Goal: Transaction & Acquisition: Purchase product/service

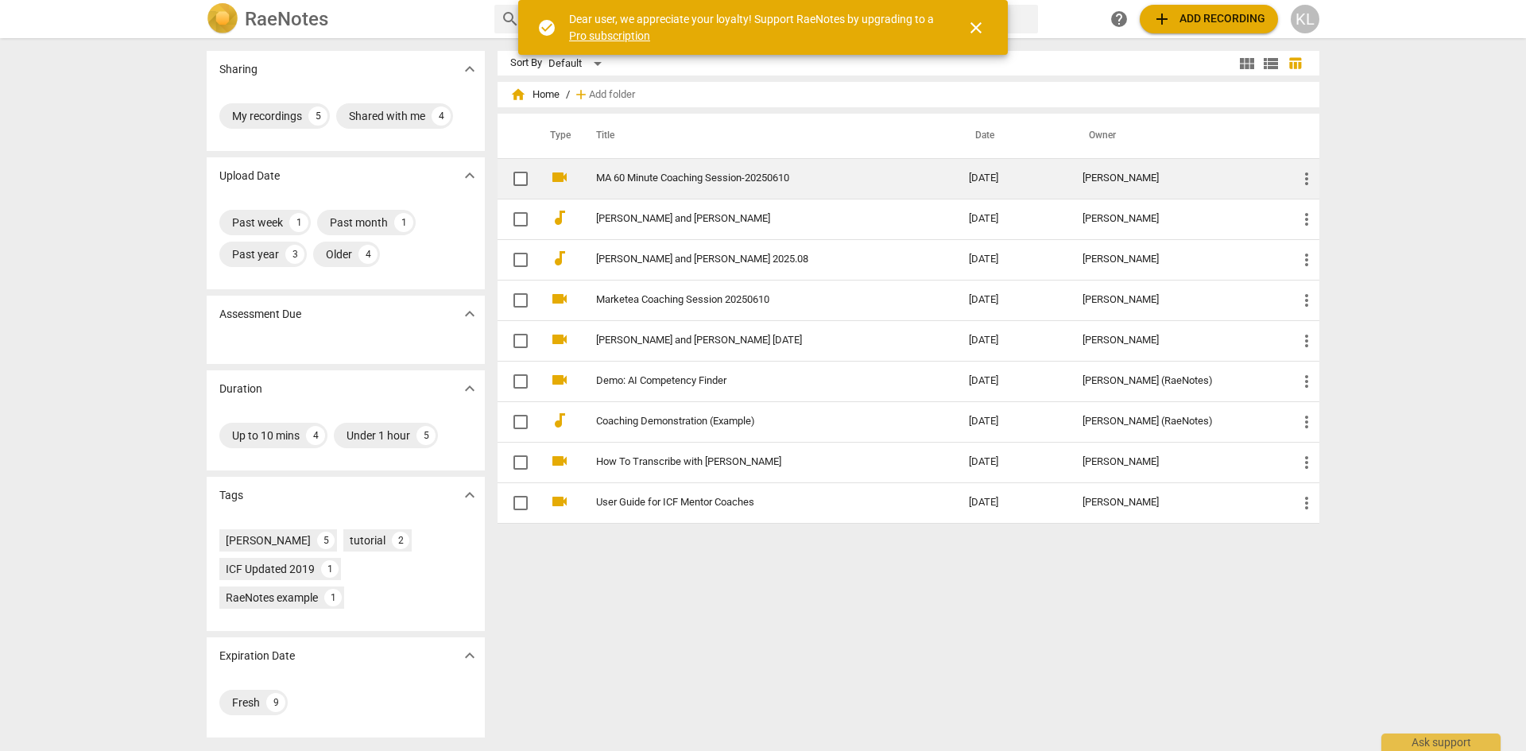
click at [753, 176] on link "MA 60 Minute Coaching Session-20250610" at bounding box center [754, 178] width 316 height 12
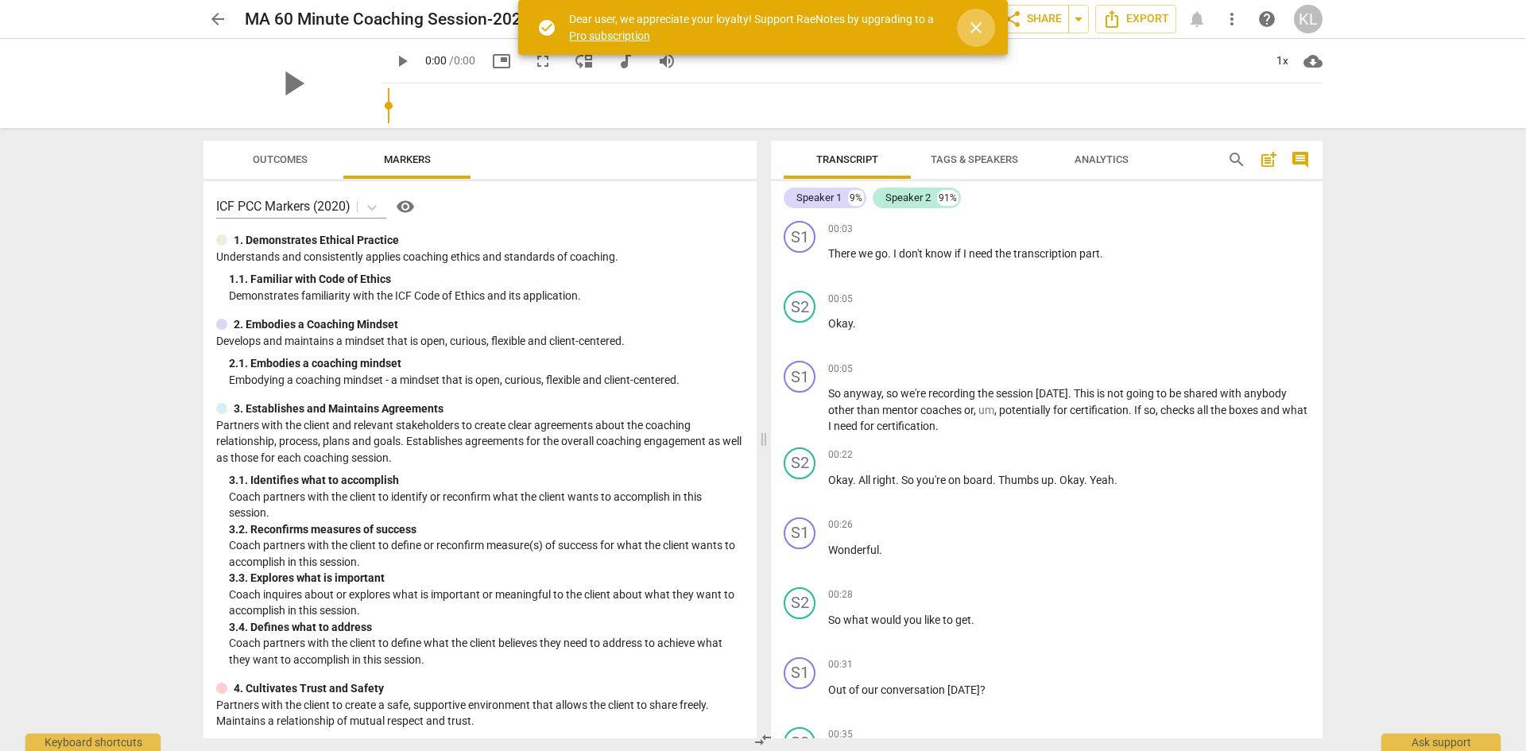
click at [977, 26] on span "close" at bounding box center [975, 27] width 19 height 19
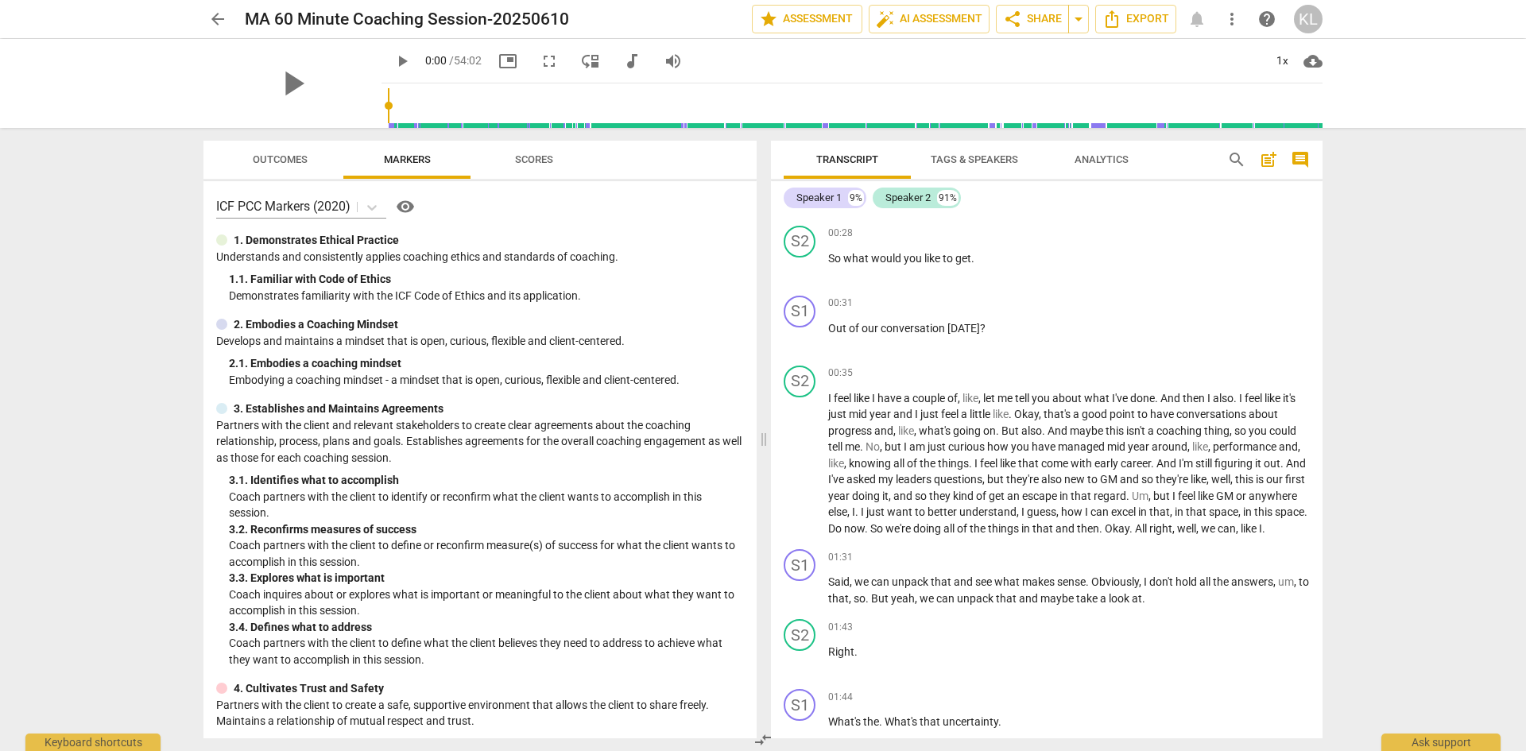
scroll to position [397, 0]
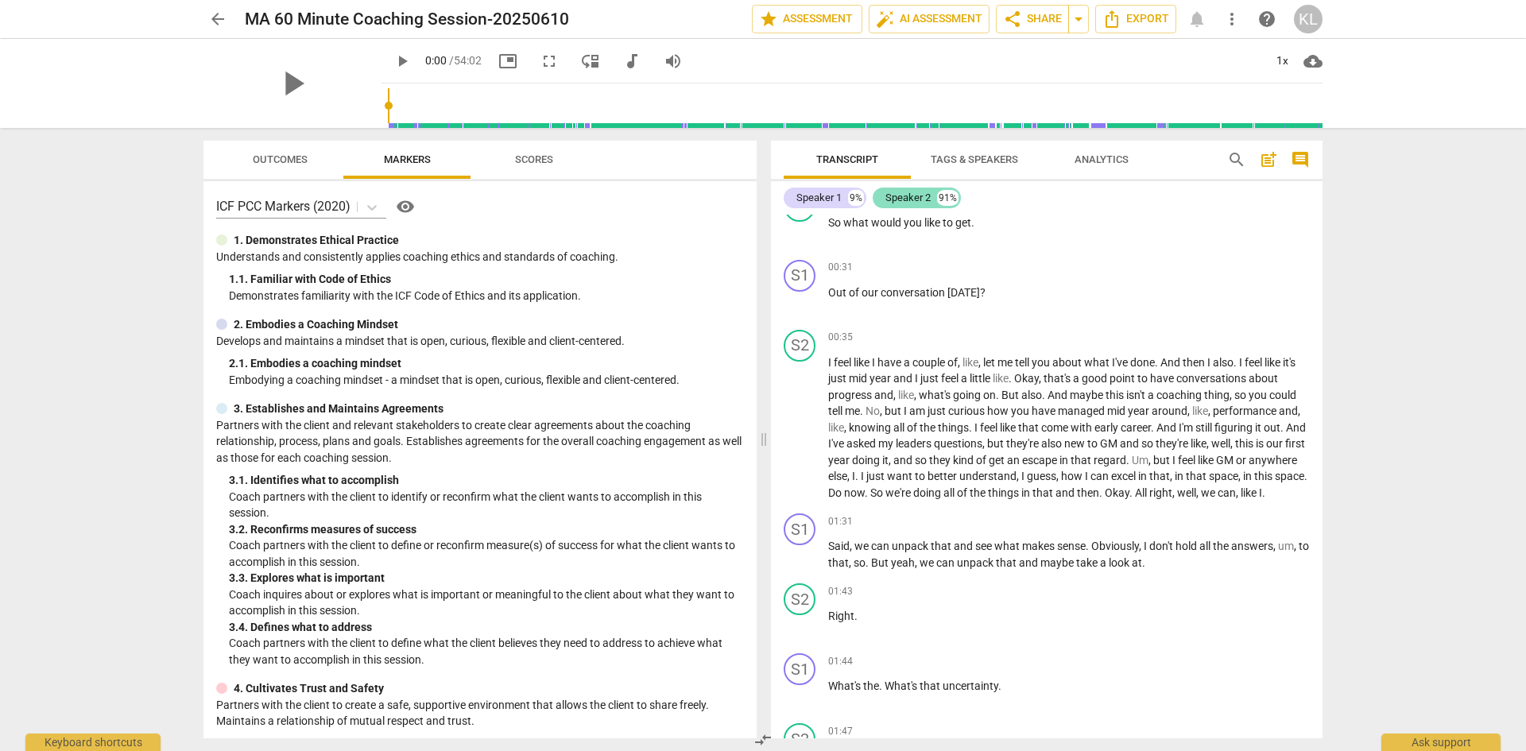
click at [922, 196] on div "Speaker 2" at bounding box center [907, 198] width 45 height 16
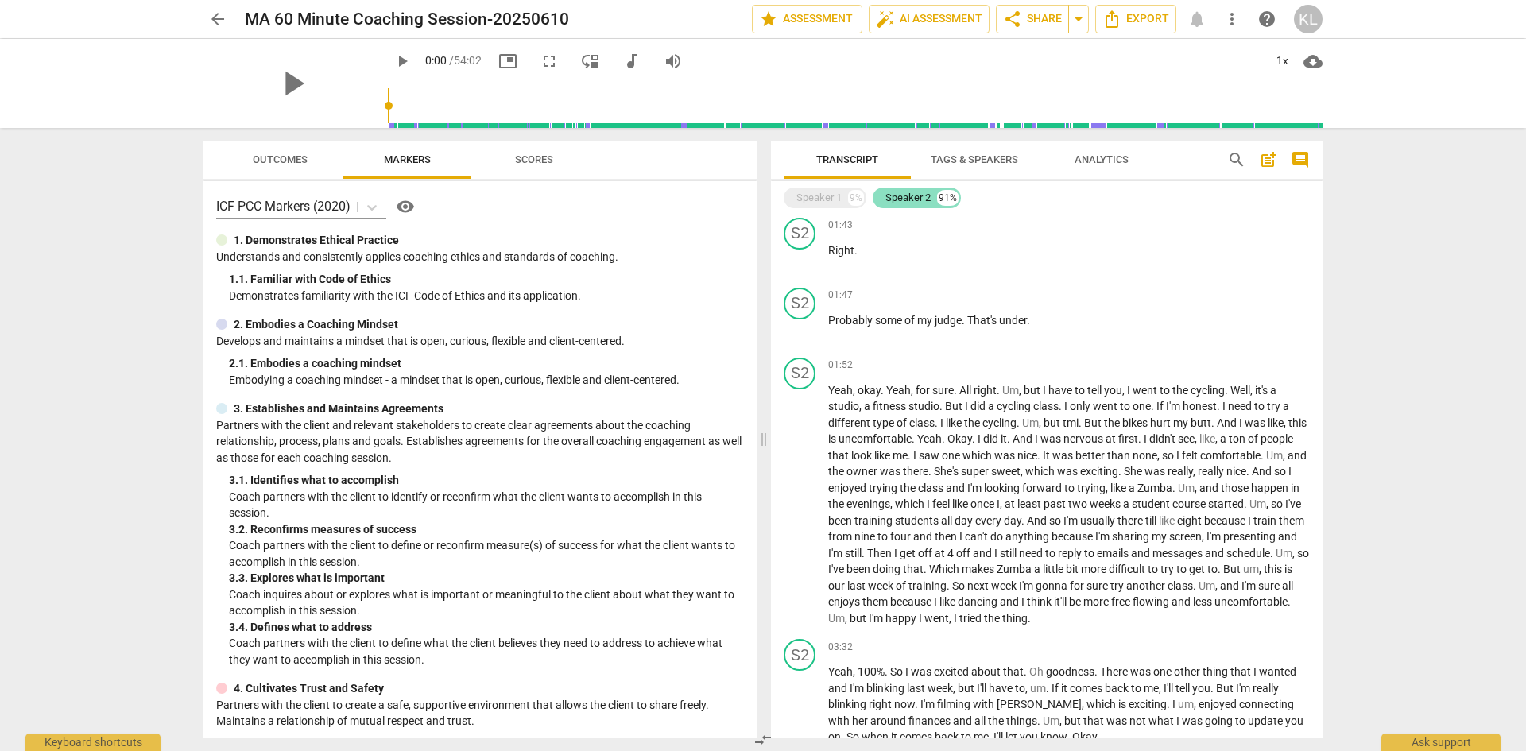
scroll to position [171, 0]
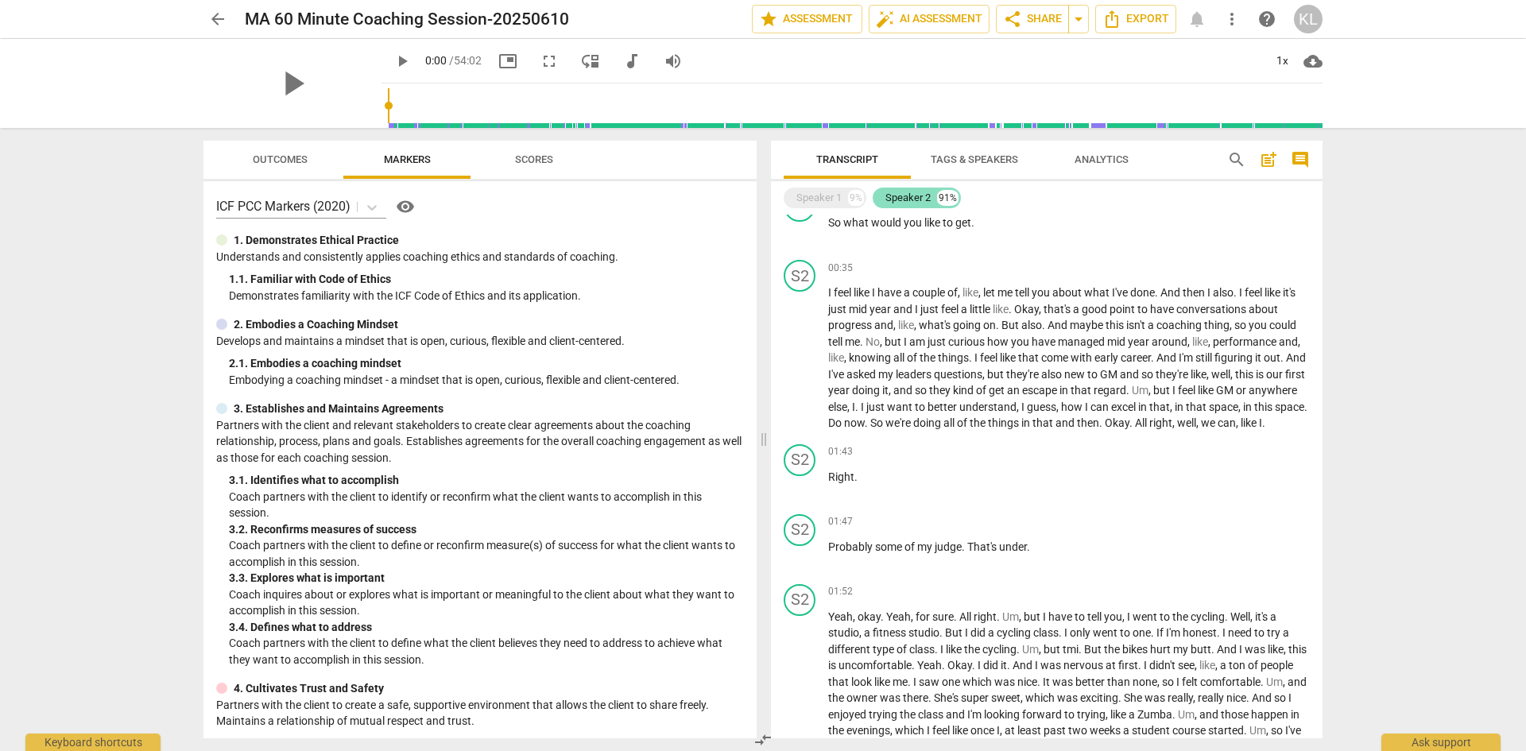
drag, startPoint x: 920, startPoint y: 196, endPoint x: 910, endPoint y: 197, distance: 9.7
click at [910, 197] on div "Speaker 2" at bounding box center [907, 198] width 45 height 16
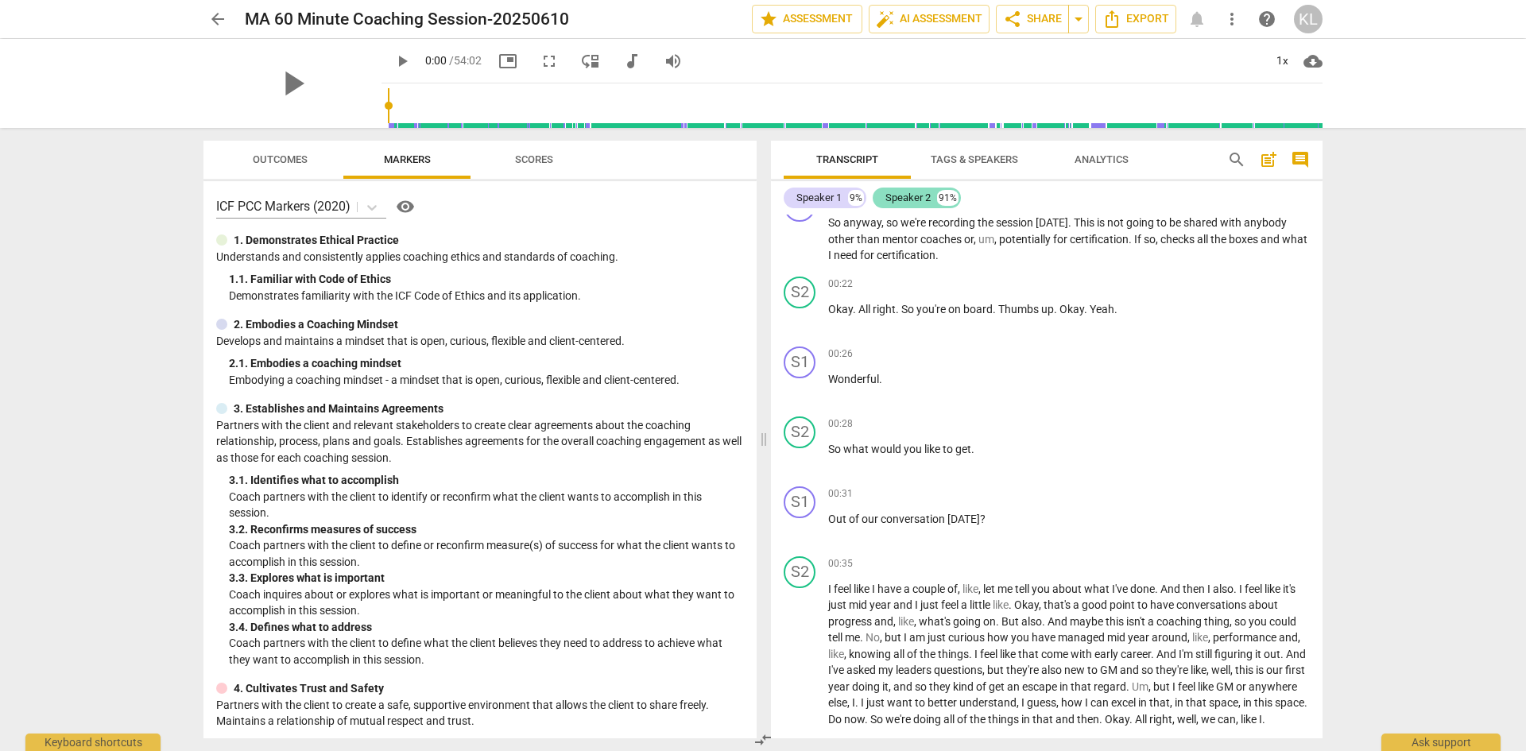
scroll to position [397, 0]
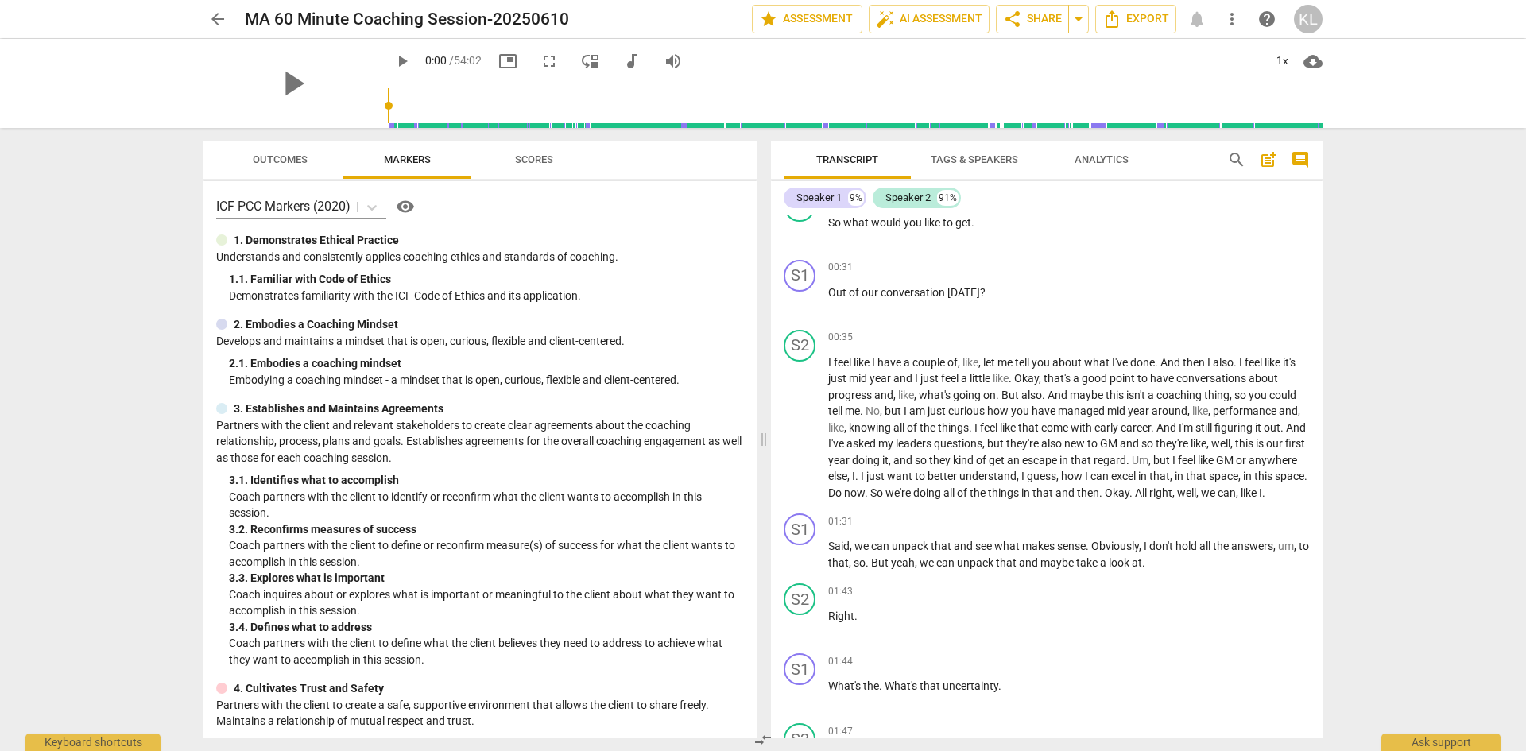
click at [954, 162] on span "Tags & Speakers" at bounding box center [974, 159] width 87 height 12
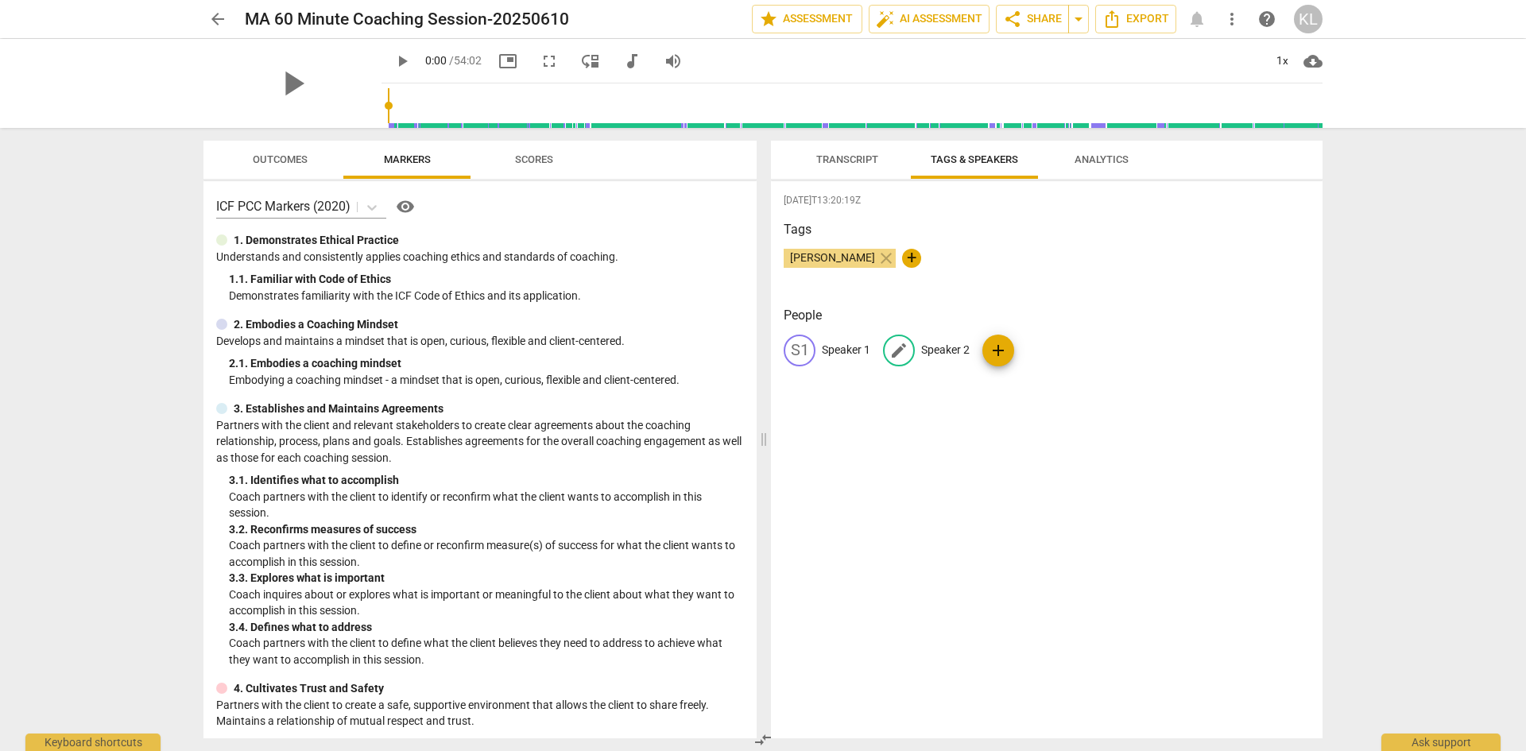
click at [955, 347] on p "Speaker 2" at bounding box center [945, 350] width 48 height 17
type input "Marketea"
click at [836, 351] on p "Speaker 1" at bounding box center [846, 350] width 48 height 17
type input "[PERSON_NAME]"
click at [865, 410] on div "2025-09-23T13:20:19Z Tags Kris Liebau close + People edit Kris delete MA Market…" at bounding box center [1047, 459] width 552 height 557
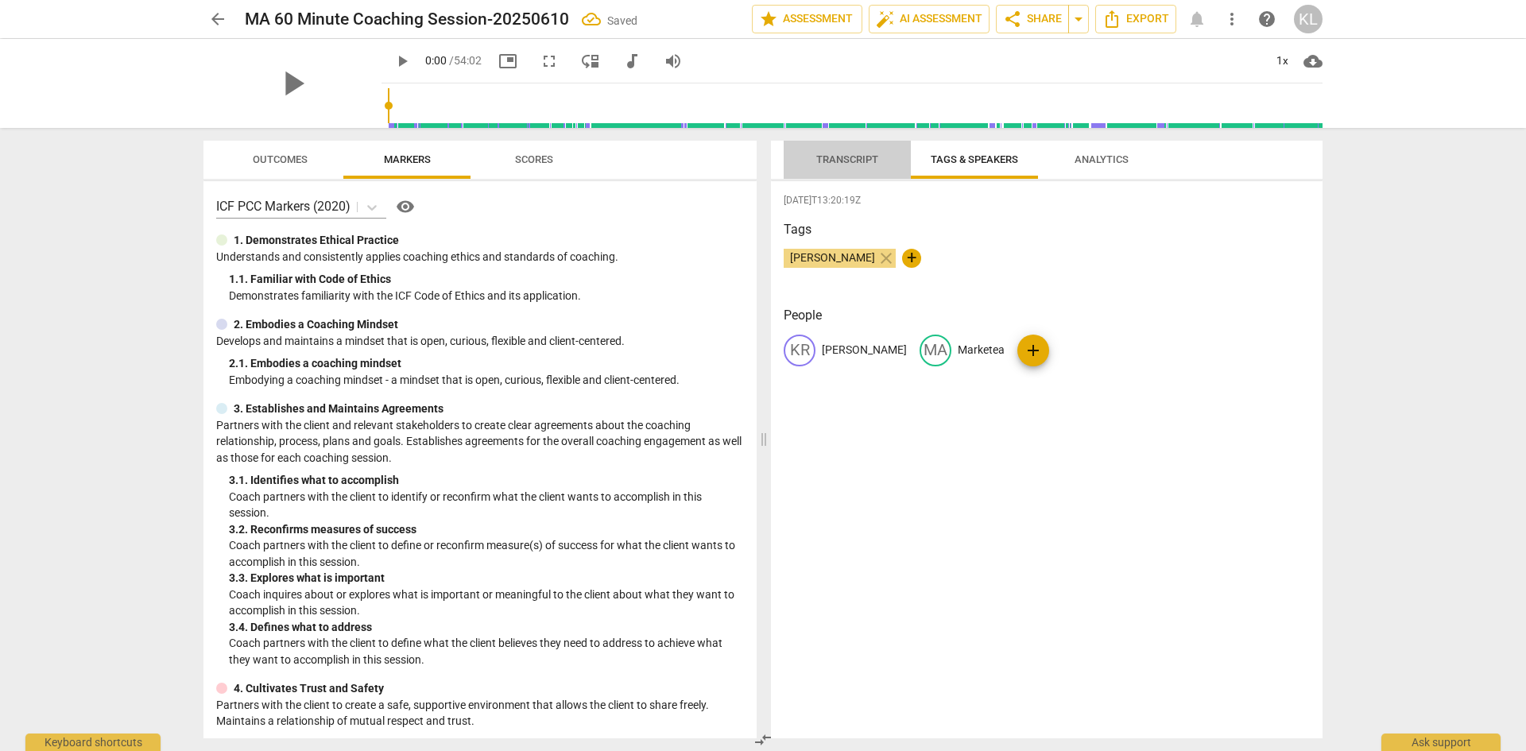
click at [829, 160] on span "Transcript" at bounding box center [847, 159] width 62 height 12
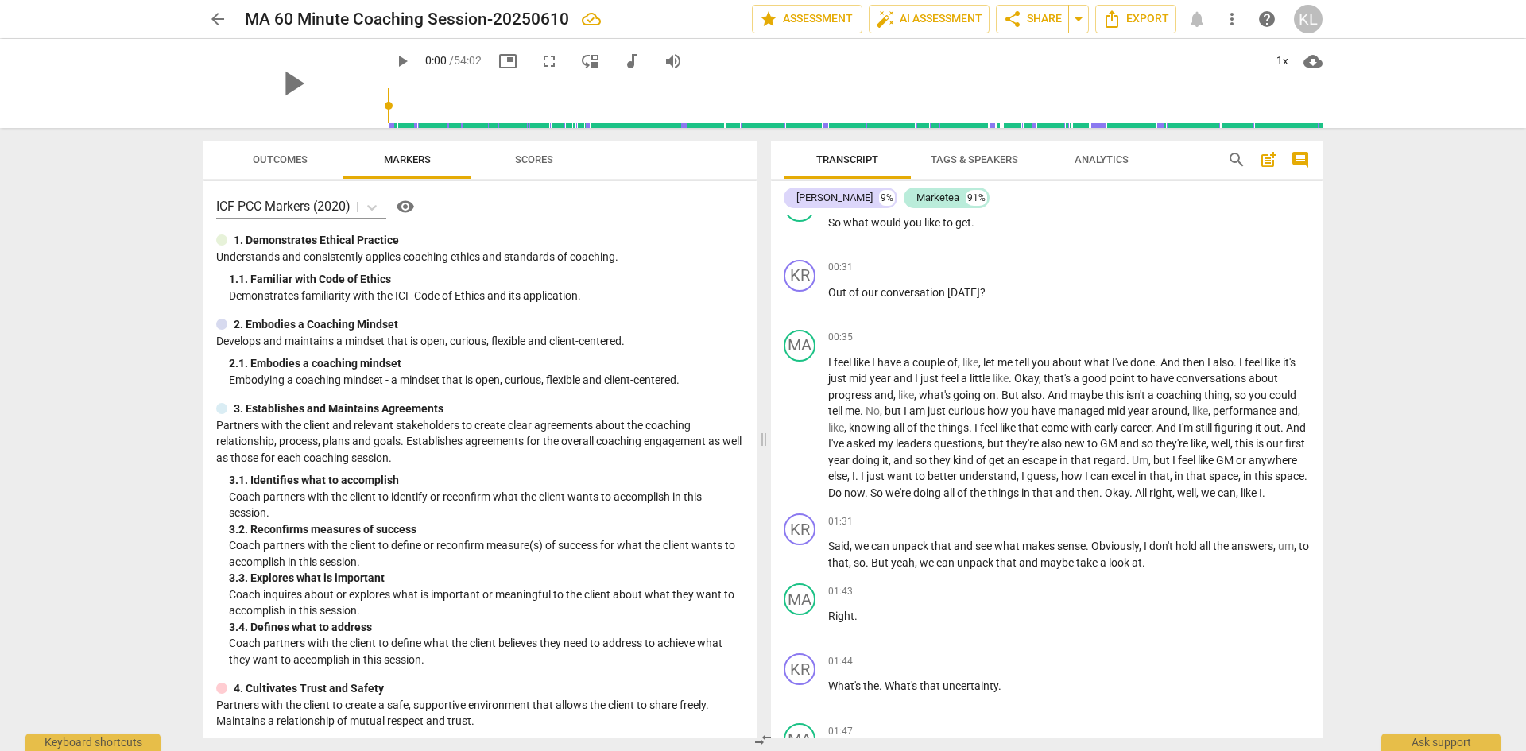
click at [393, 58] on span "play_arrow" at bounding box center [402, 61] width 19 height 19
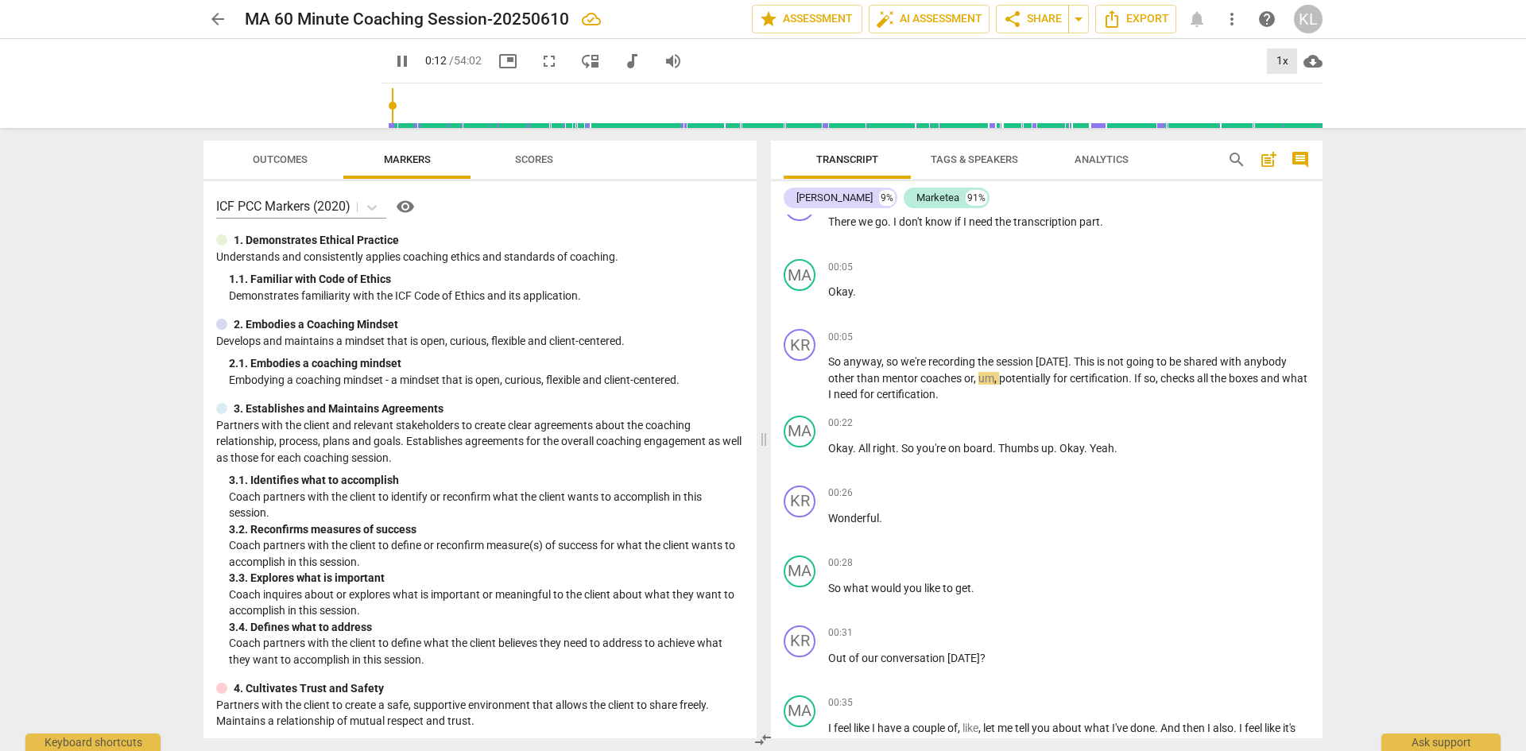
click at [1278, 56] on div "1x" at bounding box center [1282, 60] width 30 height 25
click at [1288, 151] on li "1.5x" at bounding box center [1293, 153] width 53 height 30
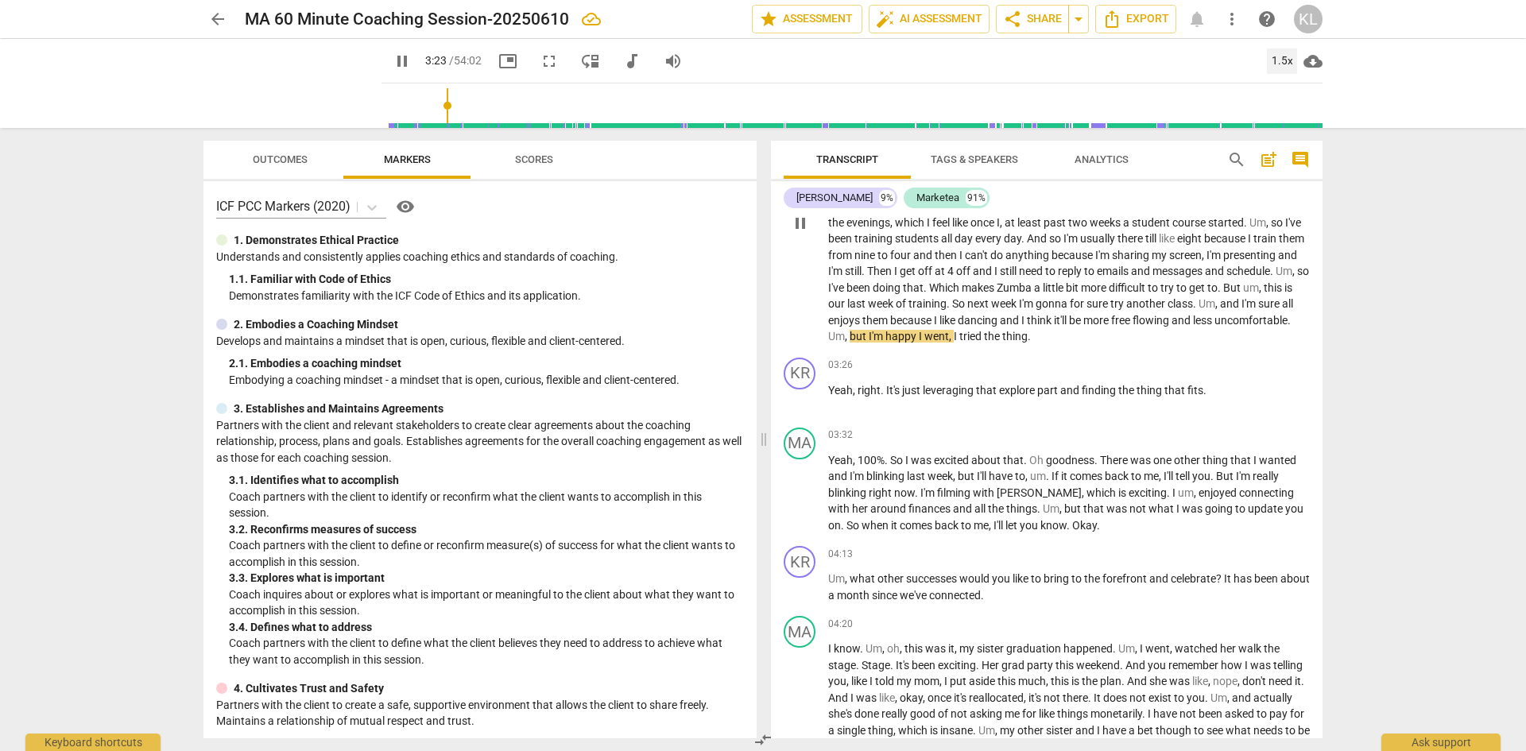
scroll to position [1224, 0]
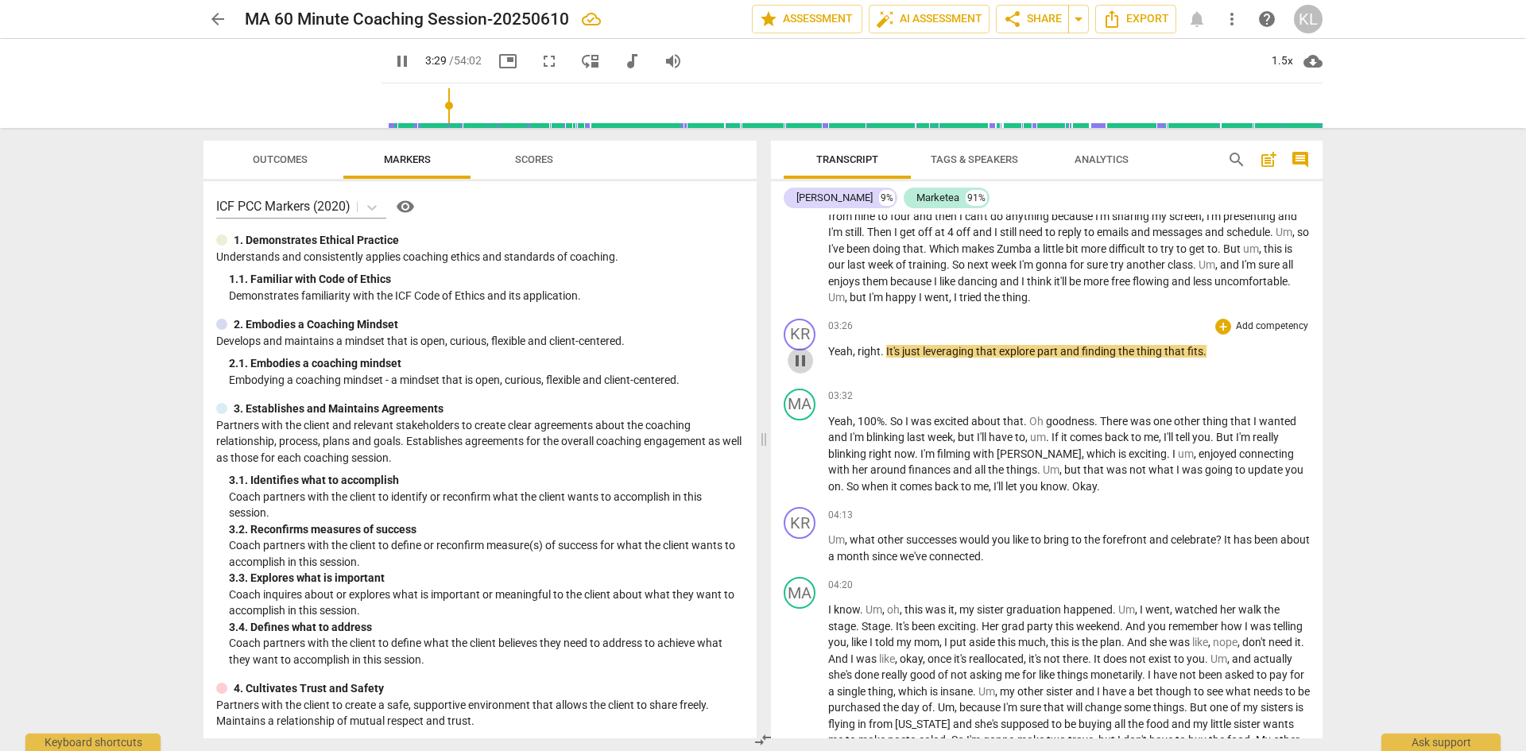
click at [797, 370] on span "pause" at bounding box center [800, 360] width 19 height 19
type input "211"
click at [1218, 335] on div "+" at bounding box center [1223, 327] width 16 height 16
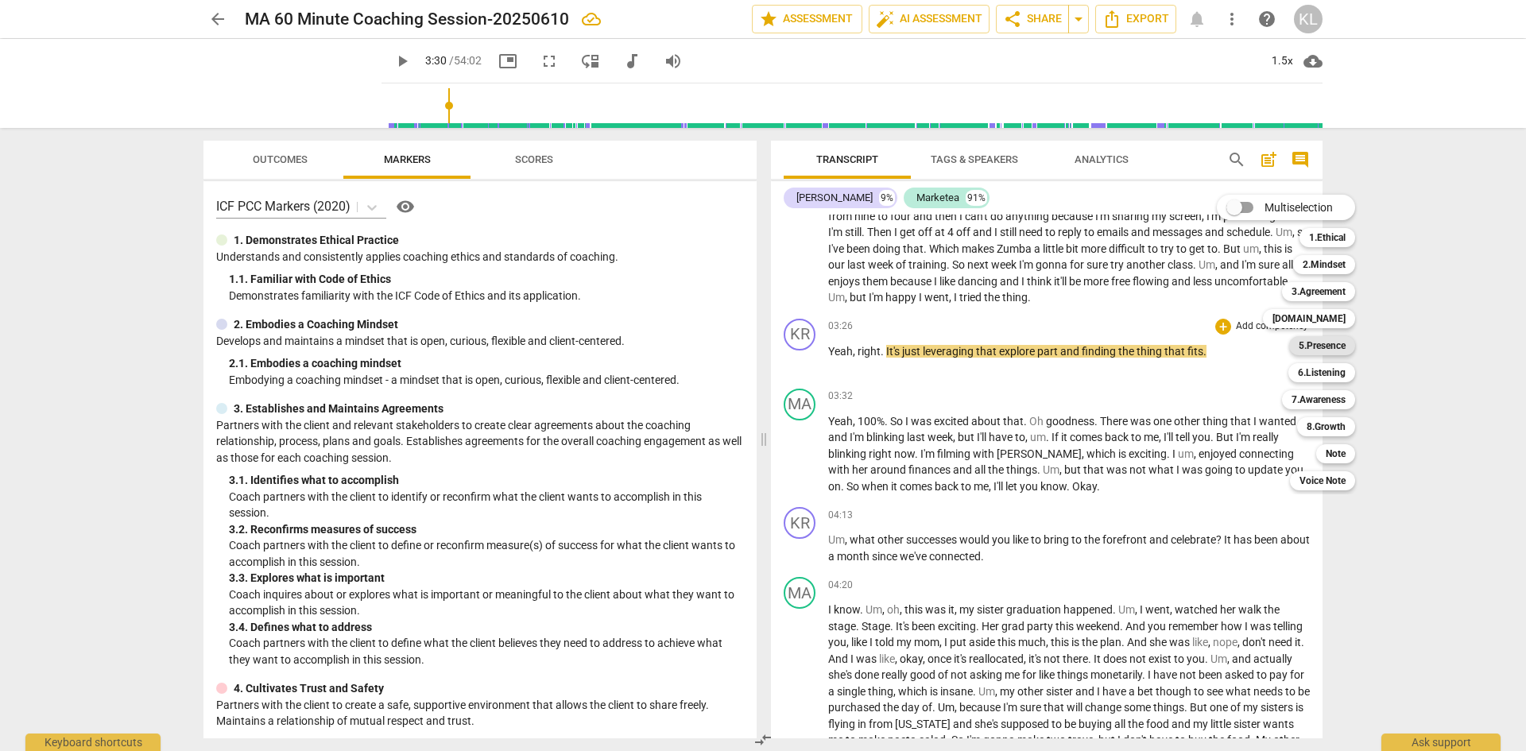
click at [1334, 344] on b "5.Presence" at bounding box center [1322, 345] width 47 height 19
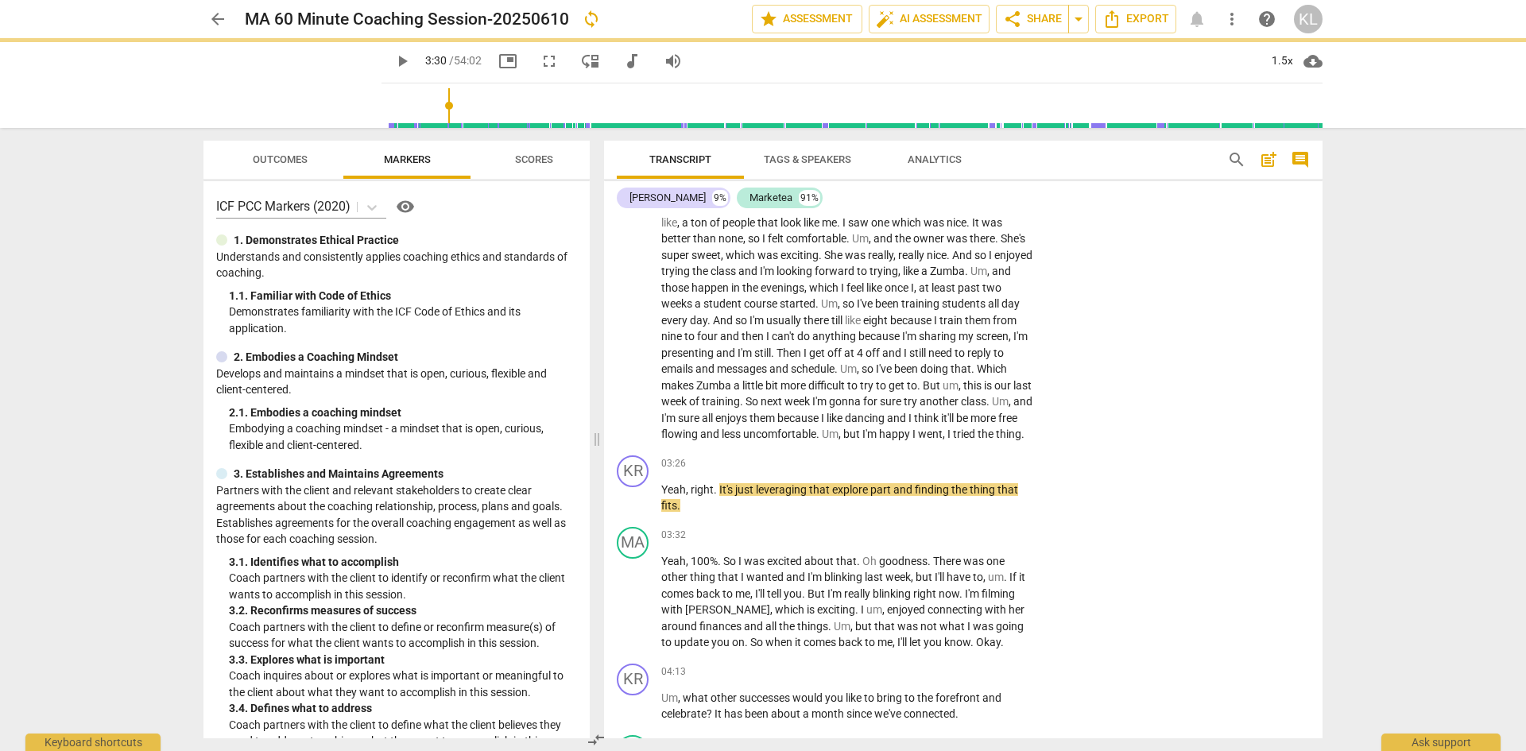
scroll to position [1277, 0]
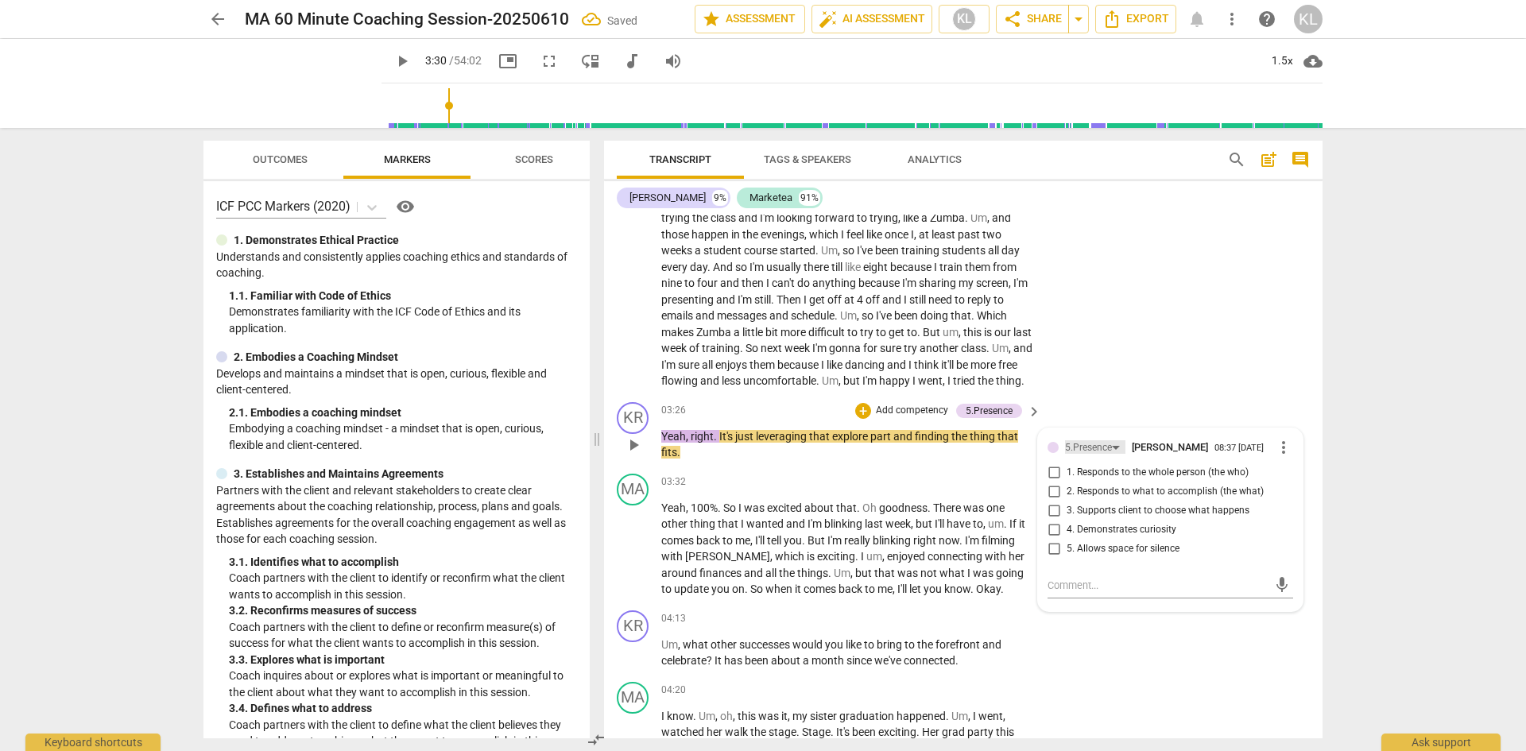
click at [1096, 455] on div "5.Presence" at bounding box center [1088, 447] width 47 height 15
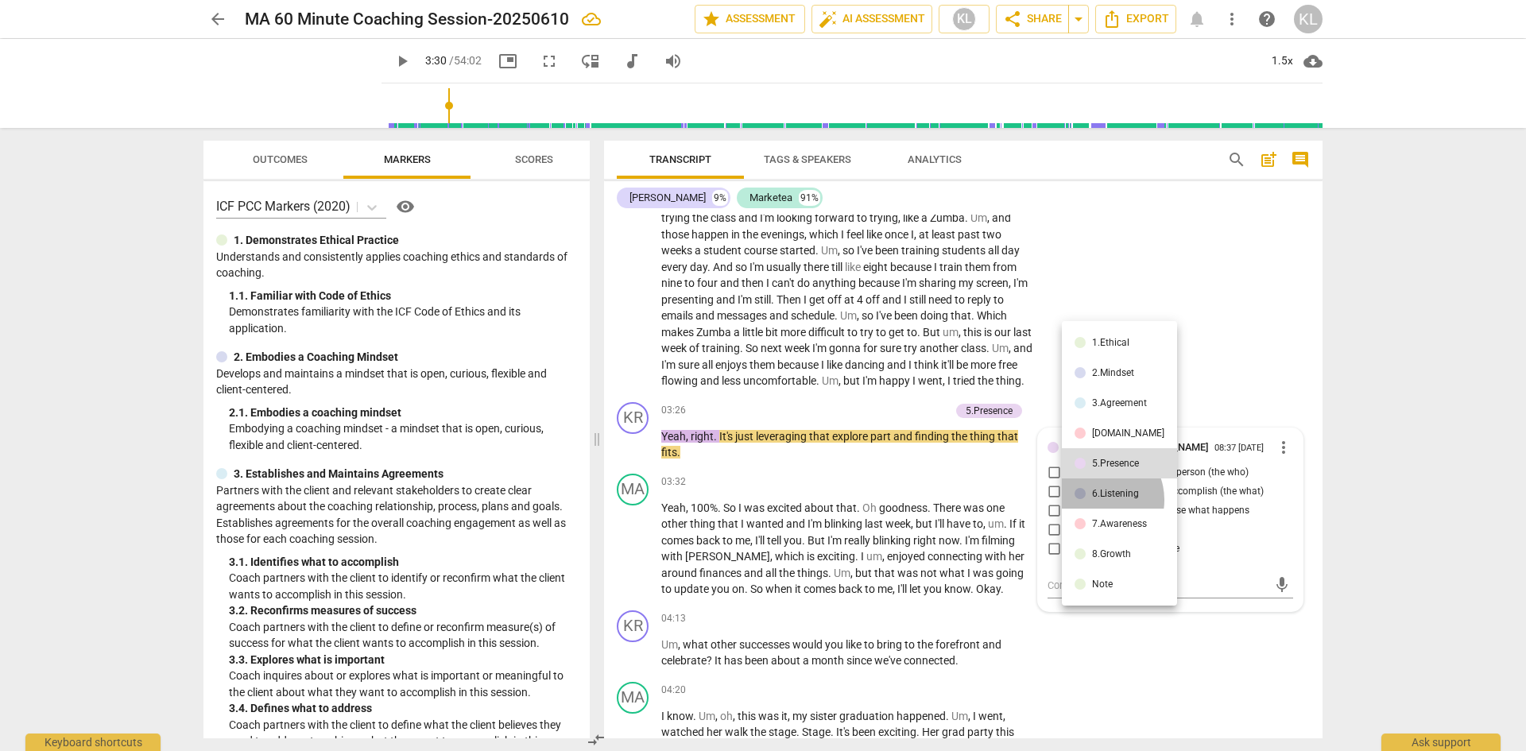
click at [1098, 500] on li "6.Listening" at bounding box center [1119, 493] width 115 height 30
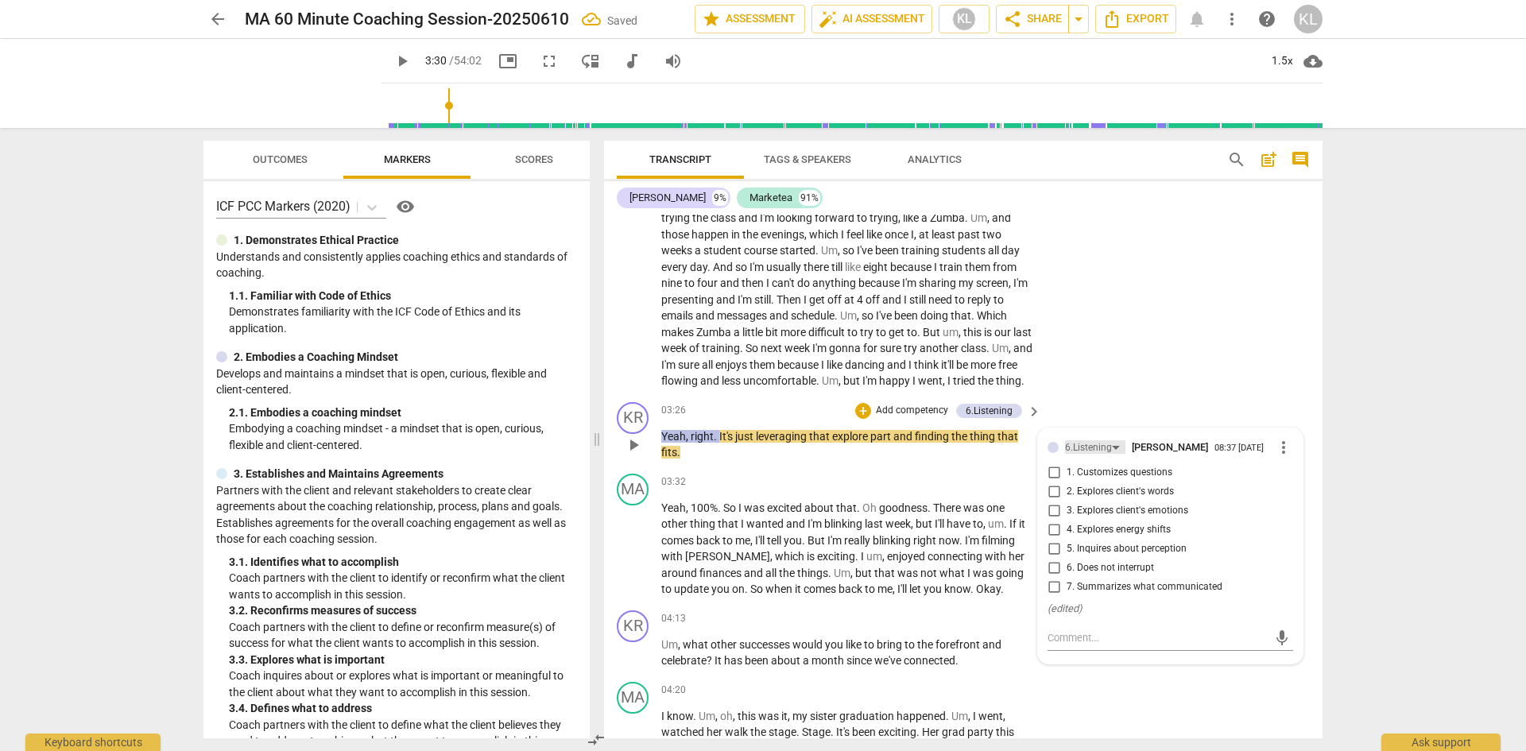
click at [1099, 455] on div "6.Listening" at bounding box center [1088, 447] width 47 height 15
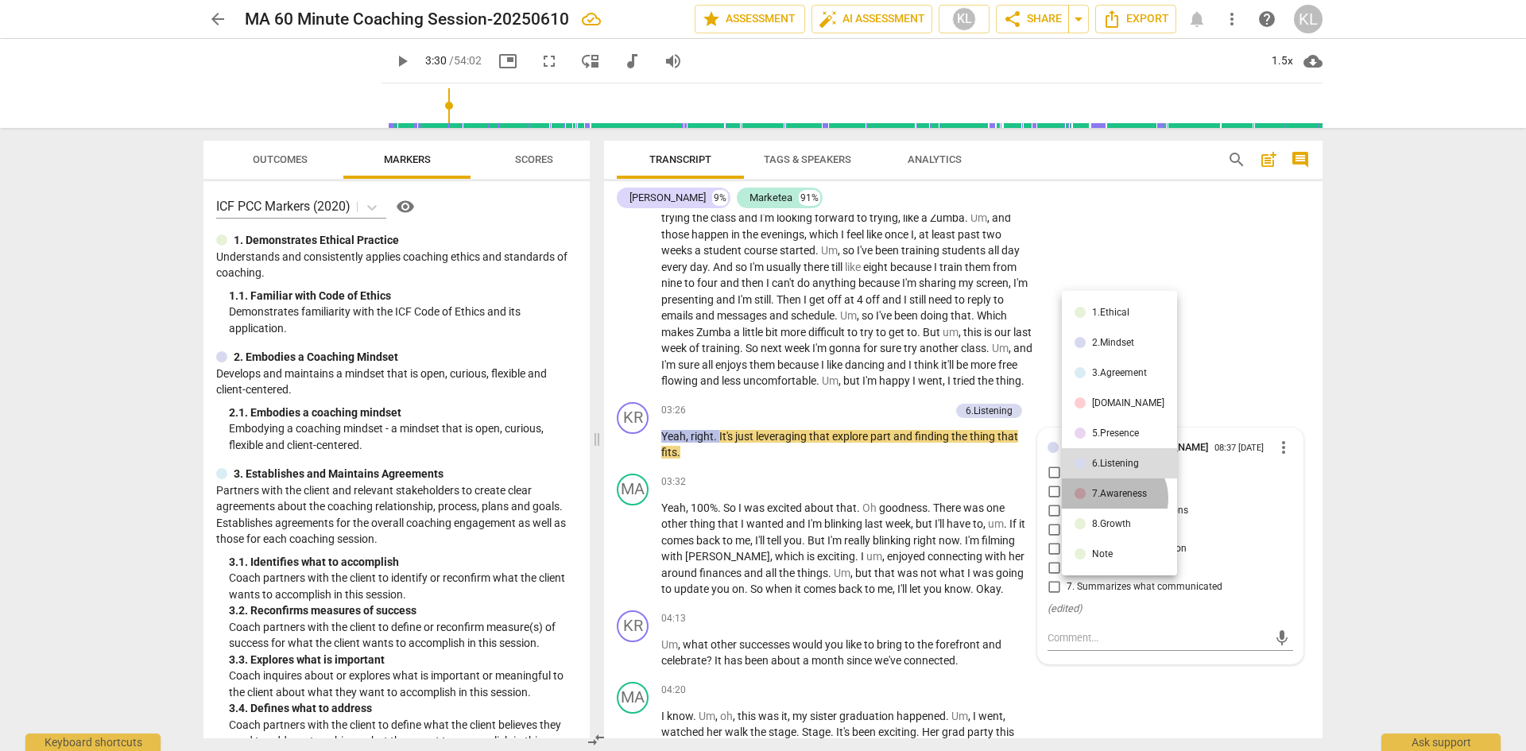
click at [1113, 498] on div "7.Awareness" at bounding box center [1119, 494] width 55 height 10
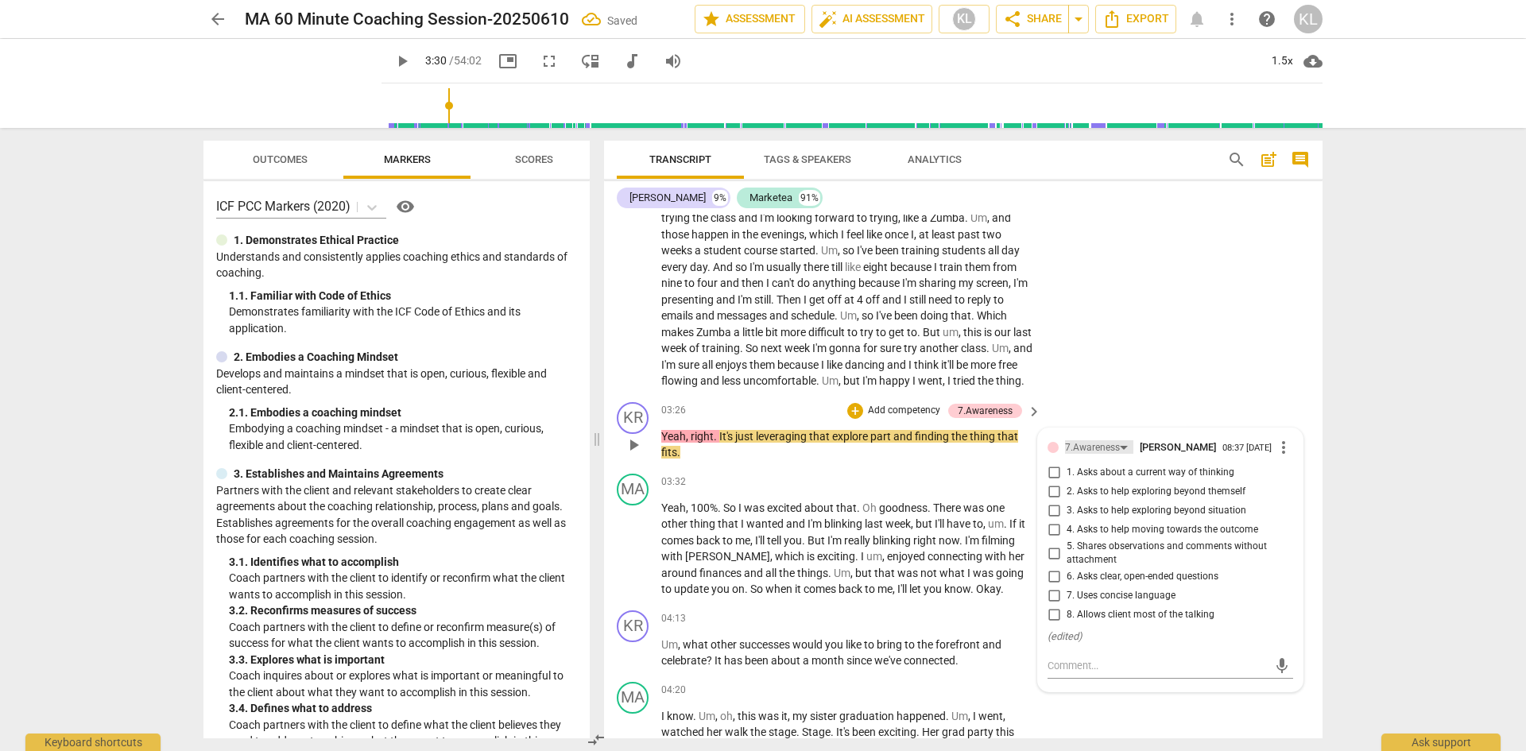
click at [1100, 455] on div "7.Awareness" at bounding box center [1092, 447] width 55 height 15
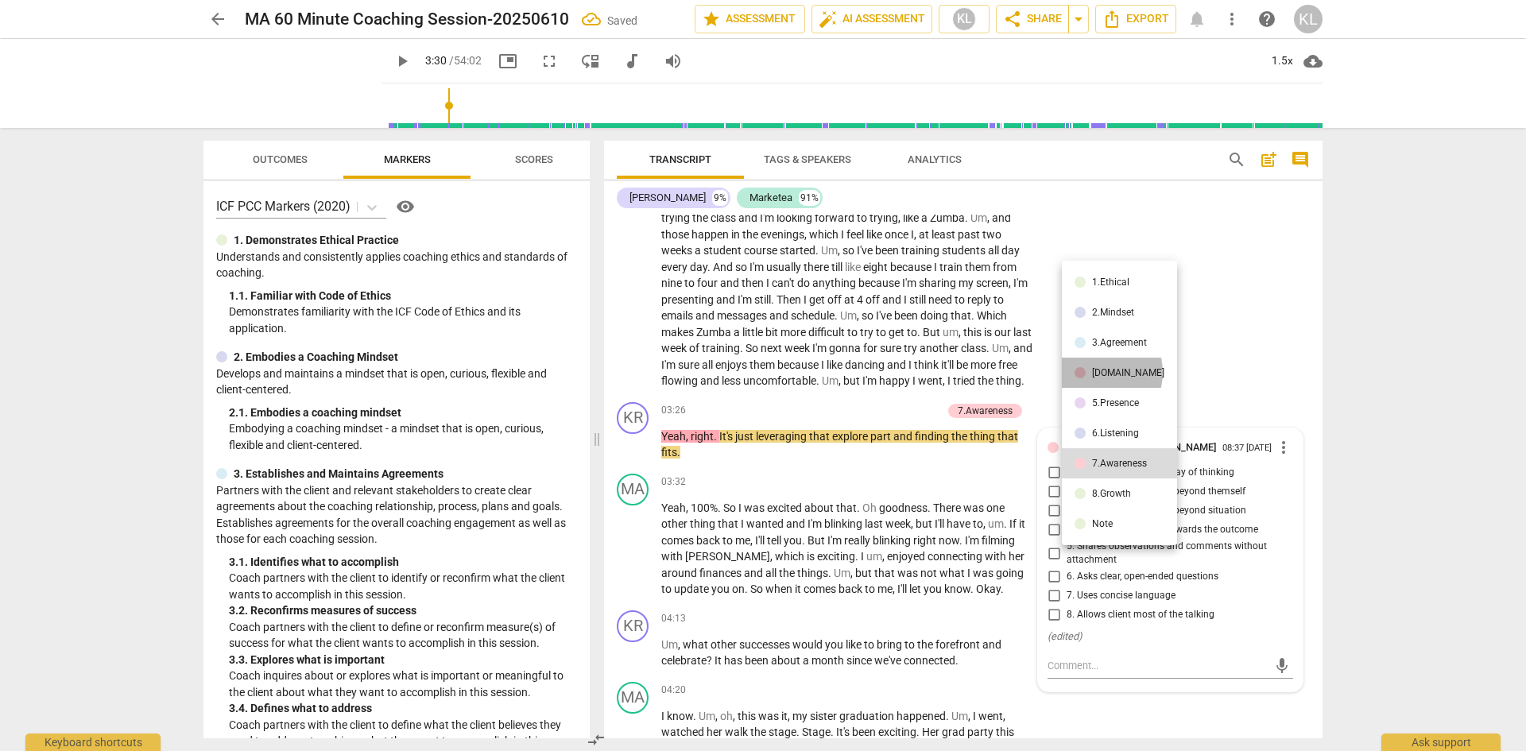
click at [1093, 372] on div "4.Trust" at bounding box center [1128, 373] width 72 height 10
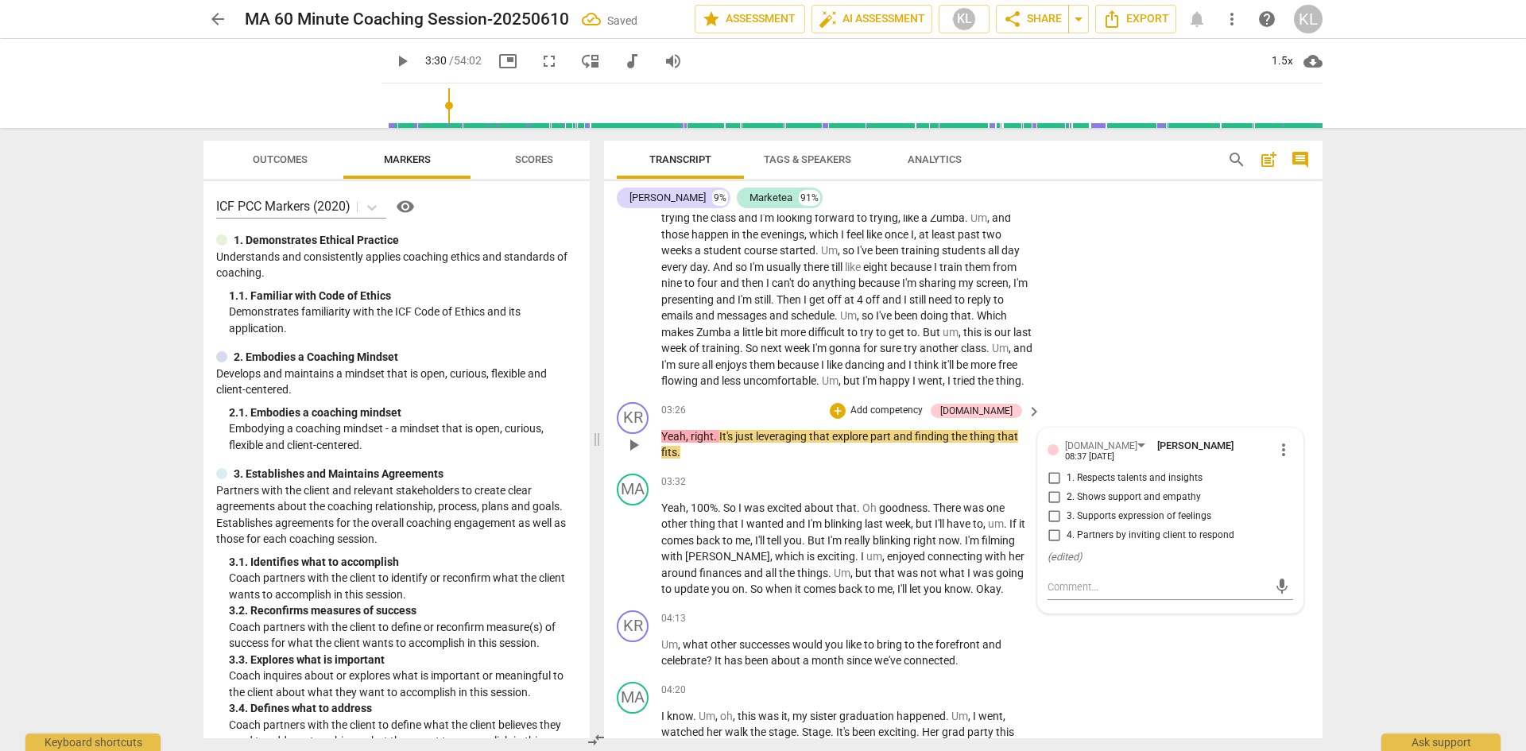
click at [1109, 504] on span "2. Shows support and empathy" at bounding box center [1134, 497] width 134 height 14
click at [1067, 504] on input "2. Shows support and empathy" at bounding box center [1053, 497] width 25 height 19
checkbox input "true"
click at [1141, 419] on div "KR play_arrow pause 03:26 + Add competency 4.Trust keyboard_arrow_right Yeah , …" at bounding box center [963, 432] width 718 height 72
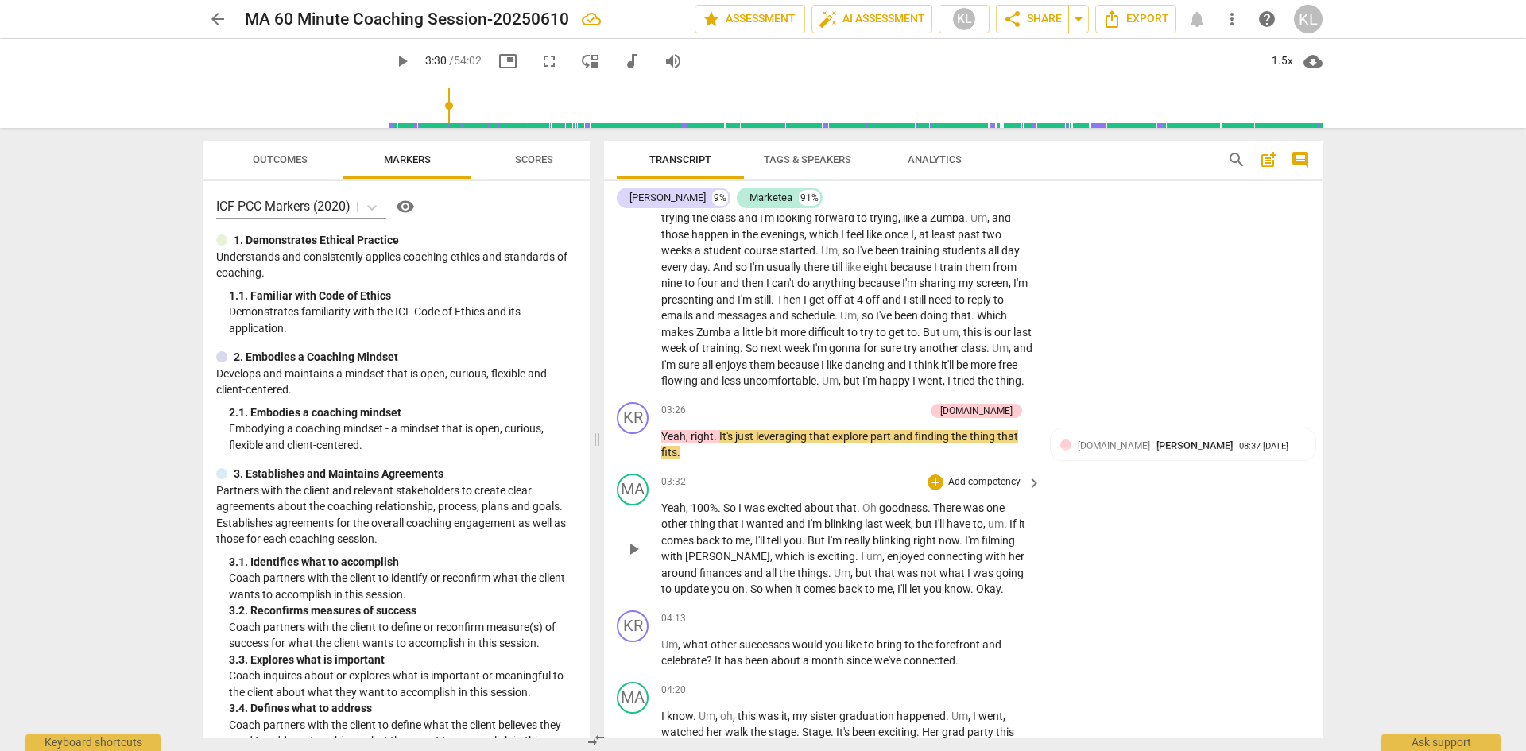
click at [633, 559] on span "play_arrow" at bounding box center [633, 549] width 19 height 19
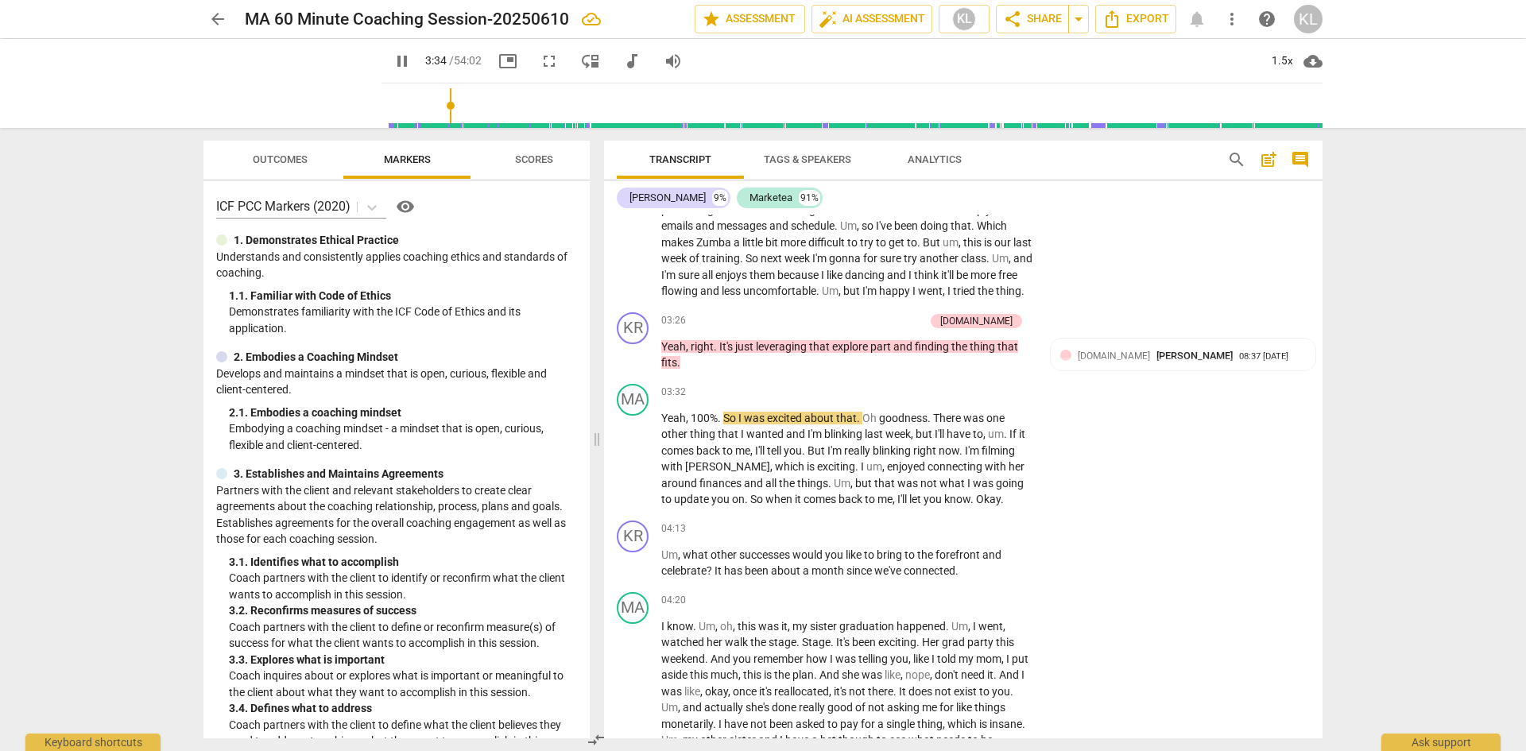
scroll to position [1436, 0]
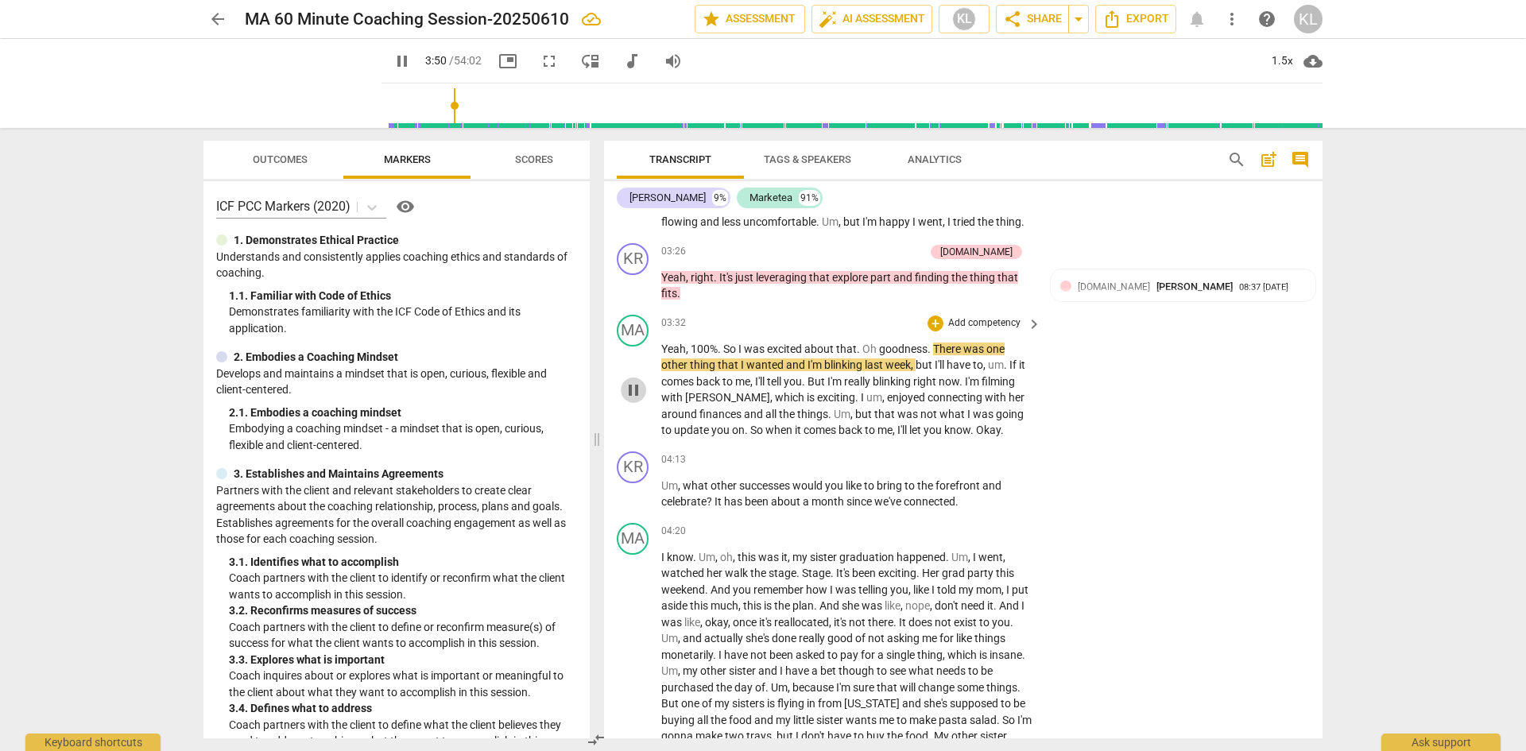
click at [637, 400] on span "pause" at bounding box center [633, 390] width 19 height 19
click at [636, 400] on span "play_arrow" at bounding box center [633, 390] width 19 height 19
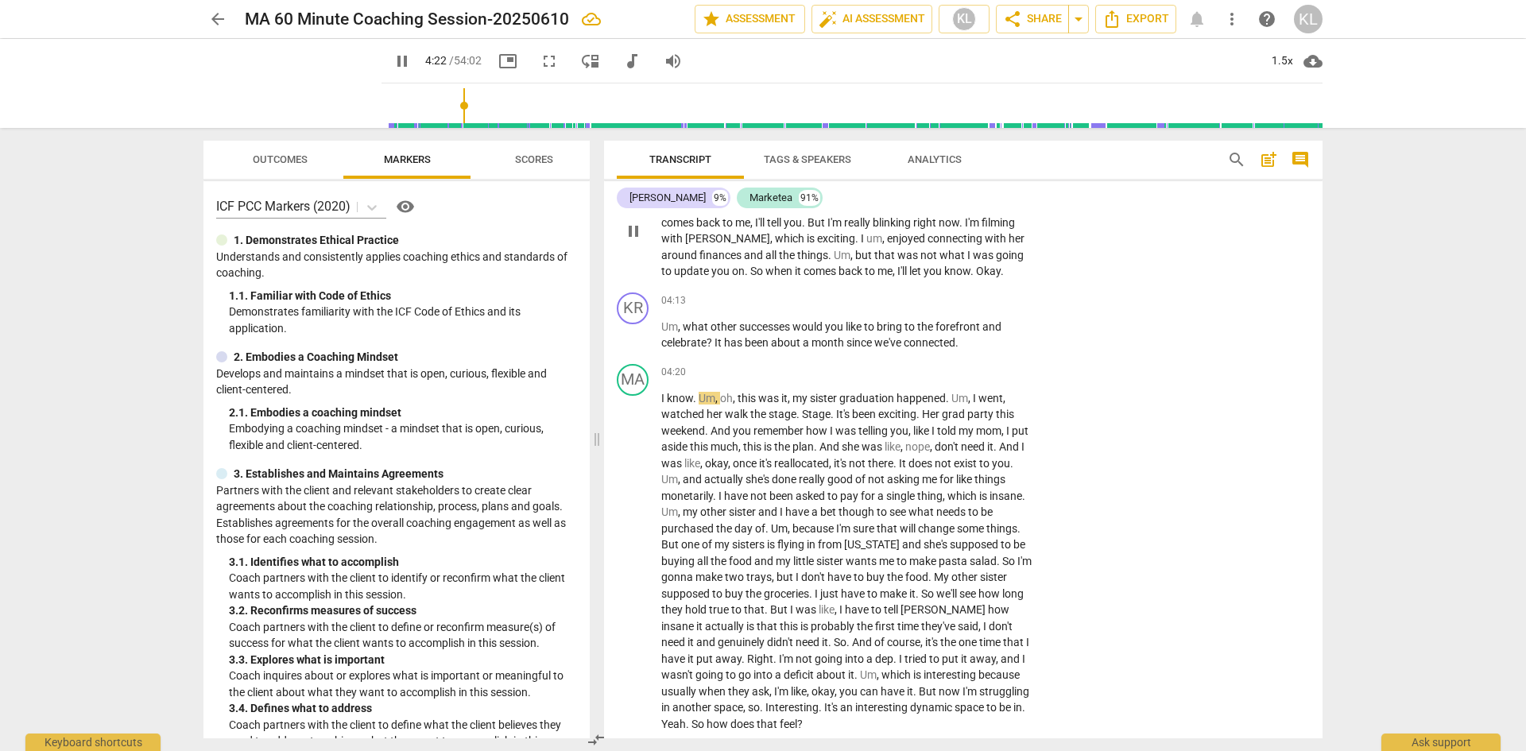
scroll to position [1675, 0]
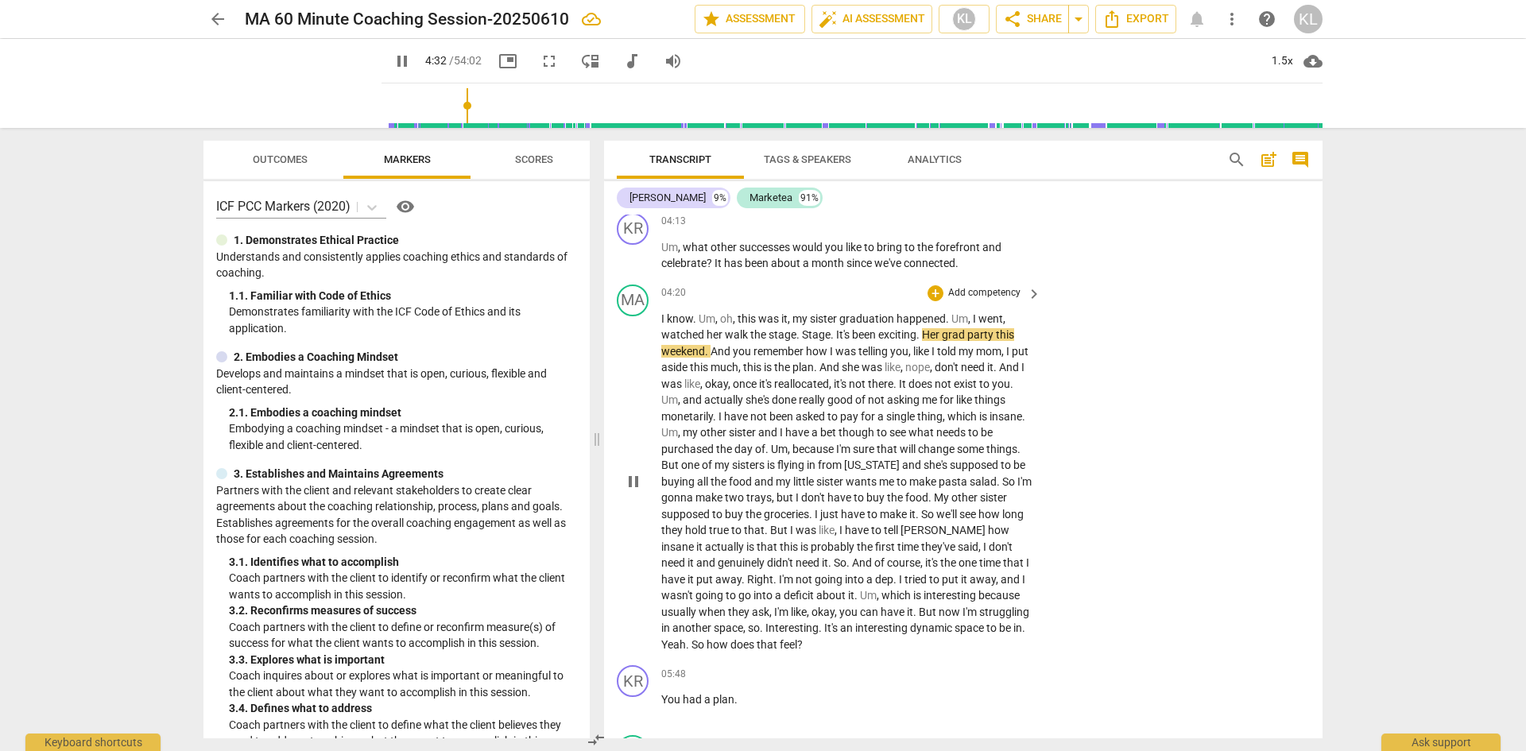
click at [633, 491] on span "pause" at bounding box center [633, 481] width 19 height 19
type input "273"
click at [214, 19] on span "arrow_back" at bounding box center [217, 19] width 19 height 19
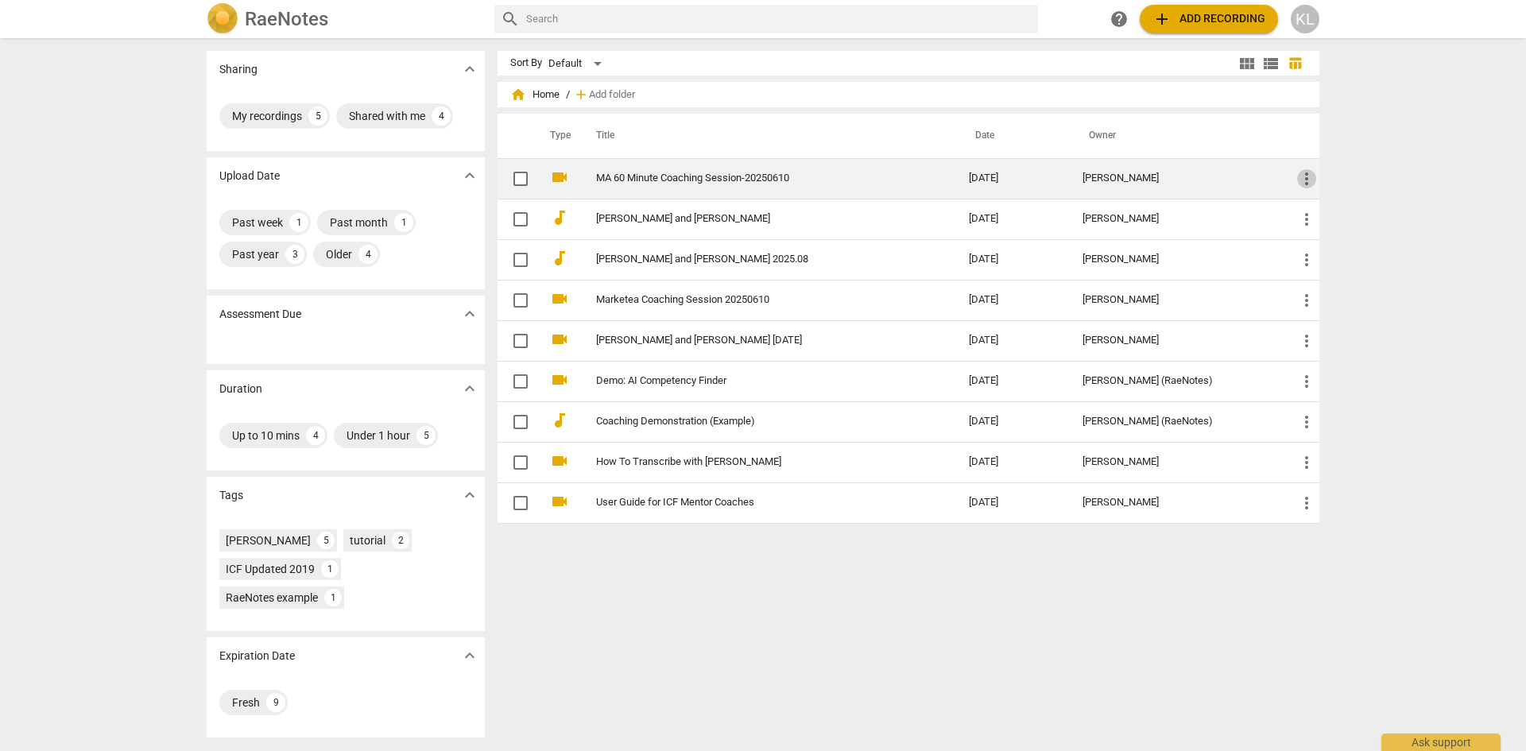
click at [1302, 179] on span "more_vert" at bounding box center [1306, 178] width 19 height 19
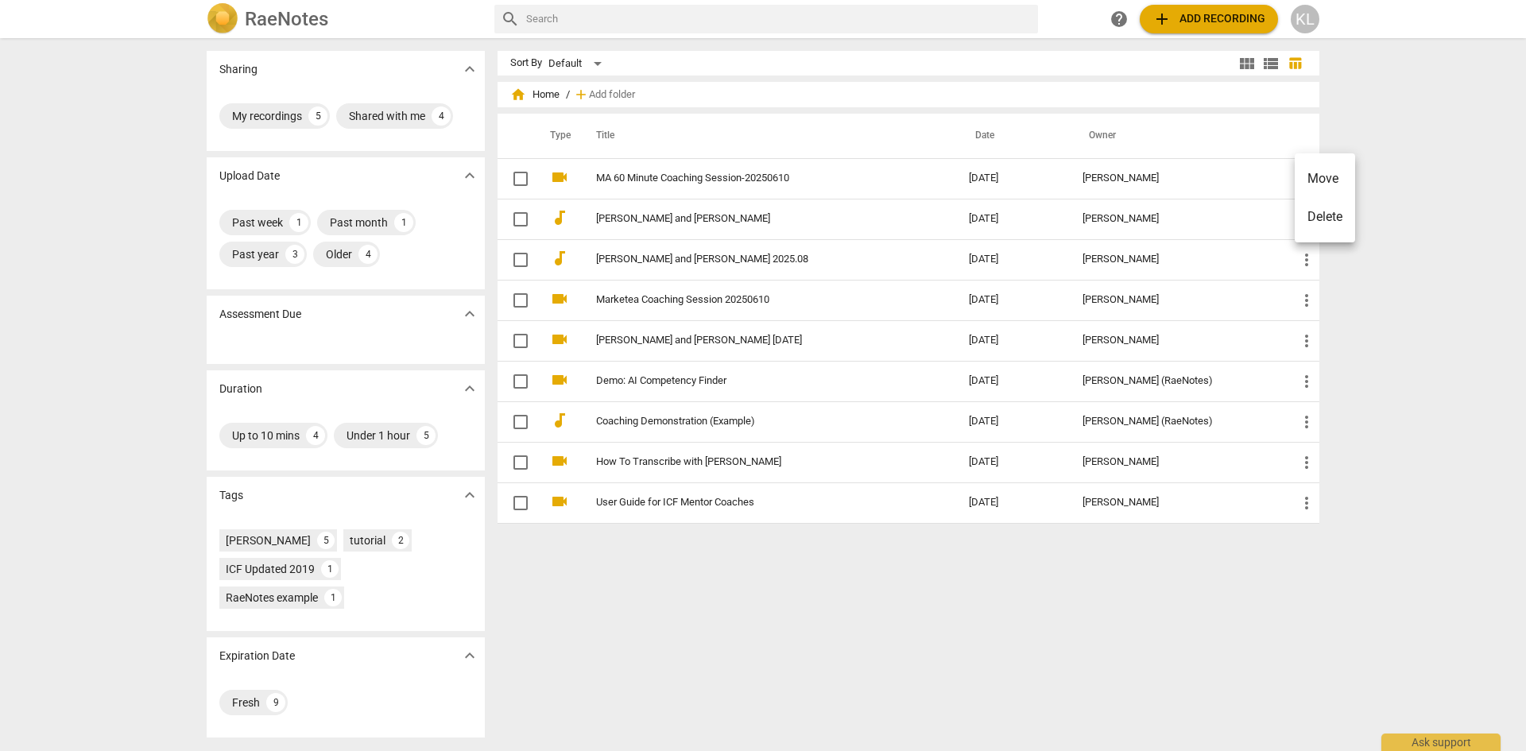
click at [1306, 215] on li "Delete" at bounding box center [1325, 217] width 60 height 38
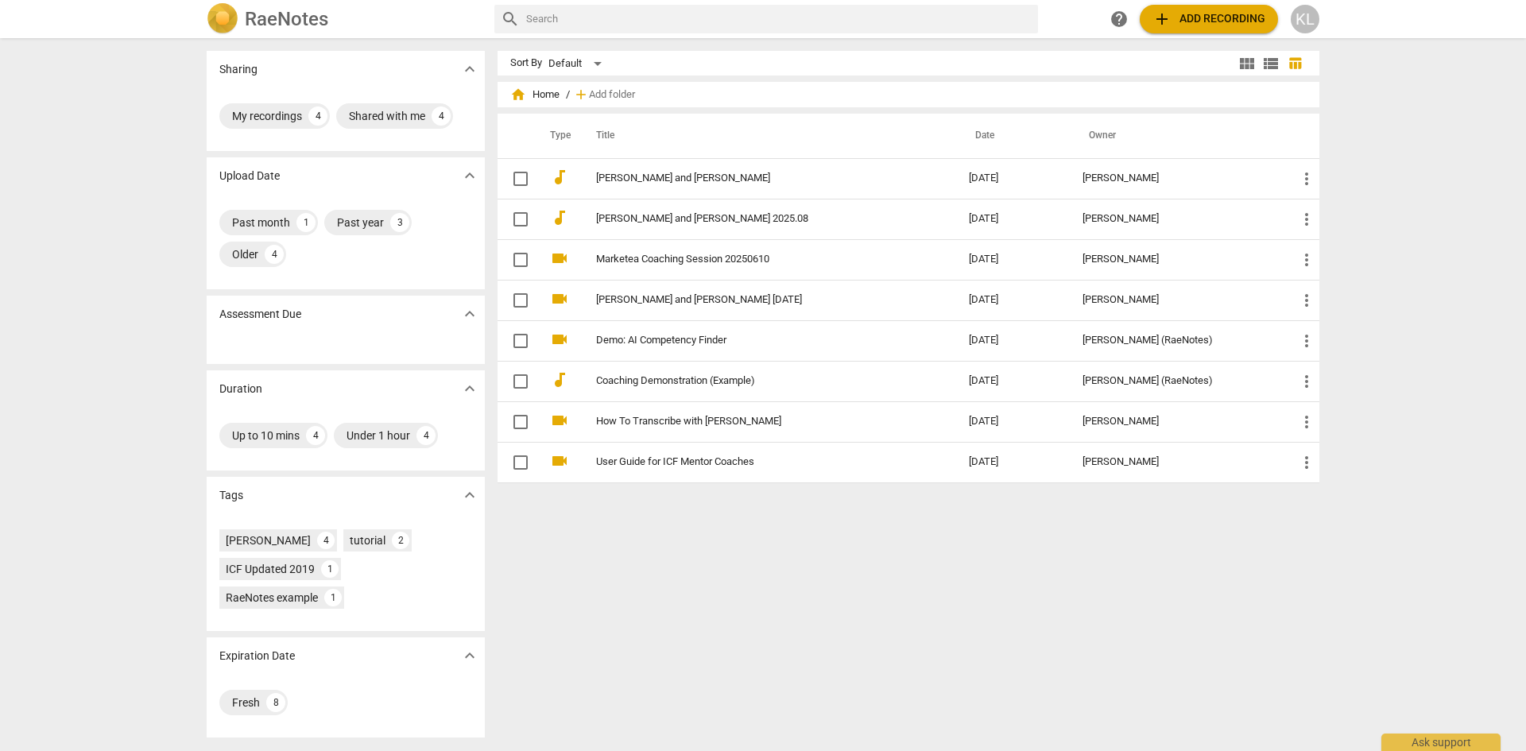
click at [1203, 16] on span "add Add recording" at bounding box center [1208, 19] width 113 height 19
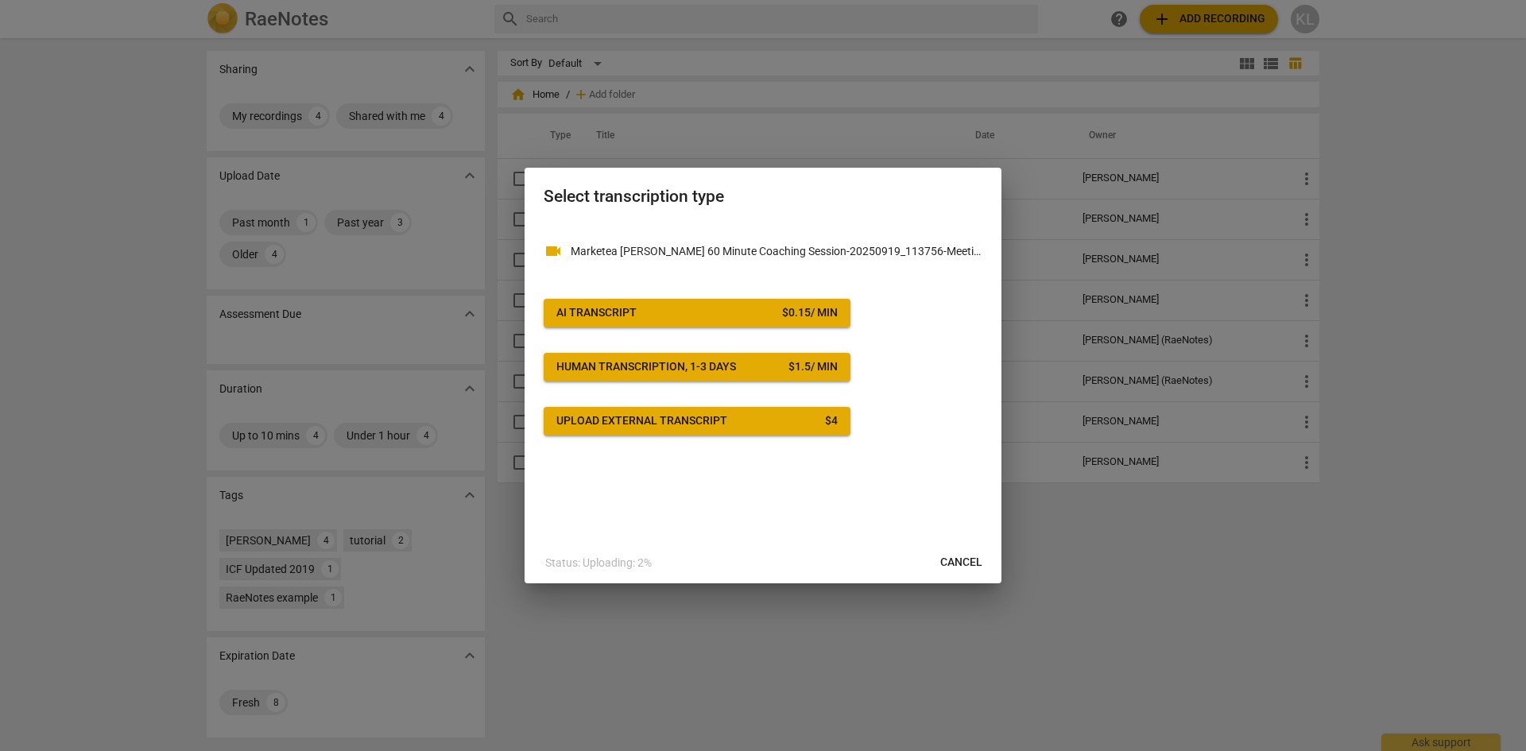
click at [668, 306] on span "AI Transcript $ 0.15 / min" at bounding box center [696, 313] width 281 height 16
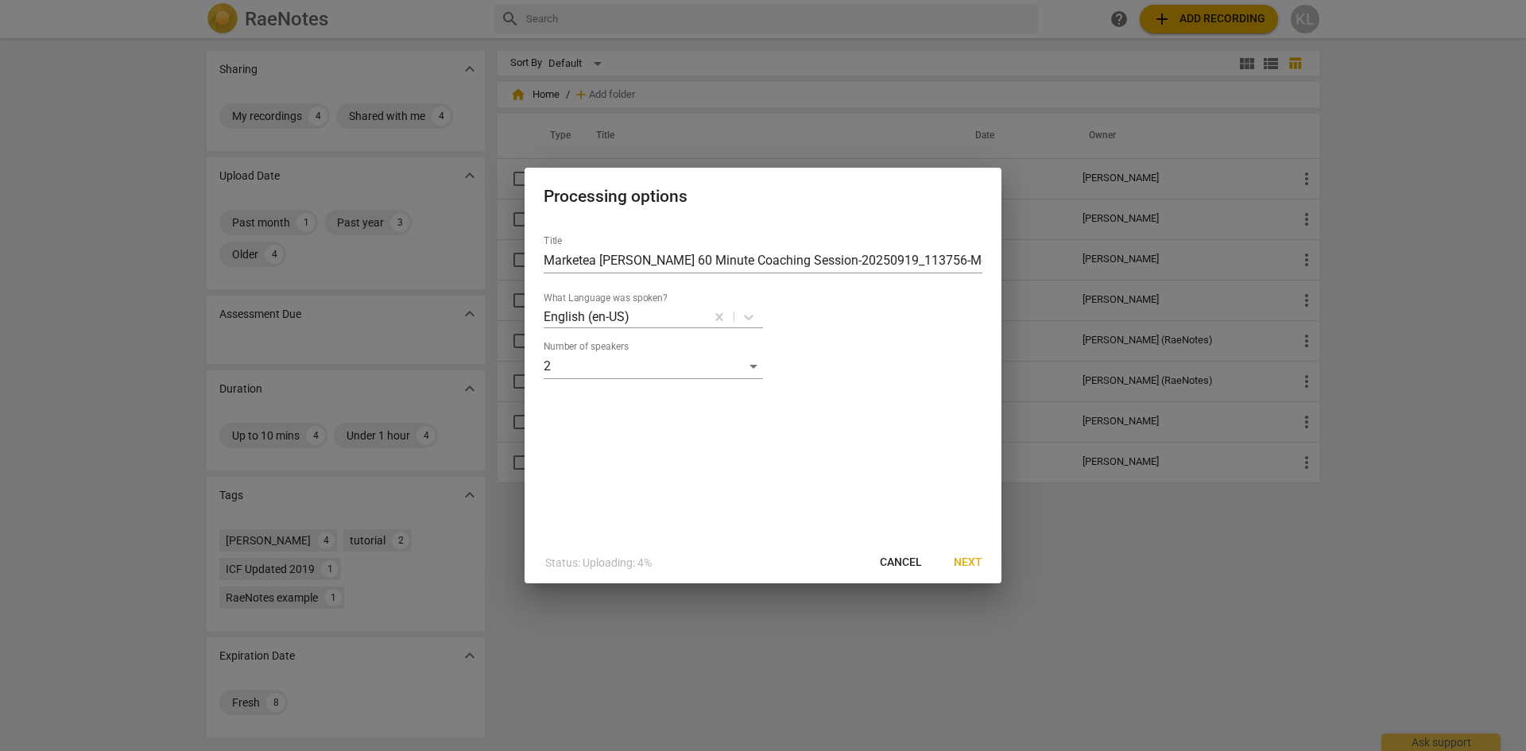
click at [973, 565] on span "Next" at bounding box center [968, 563] width 29 height 16
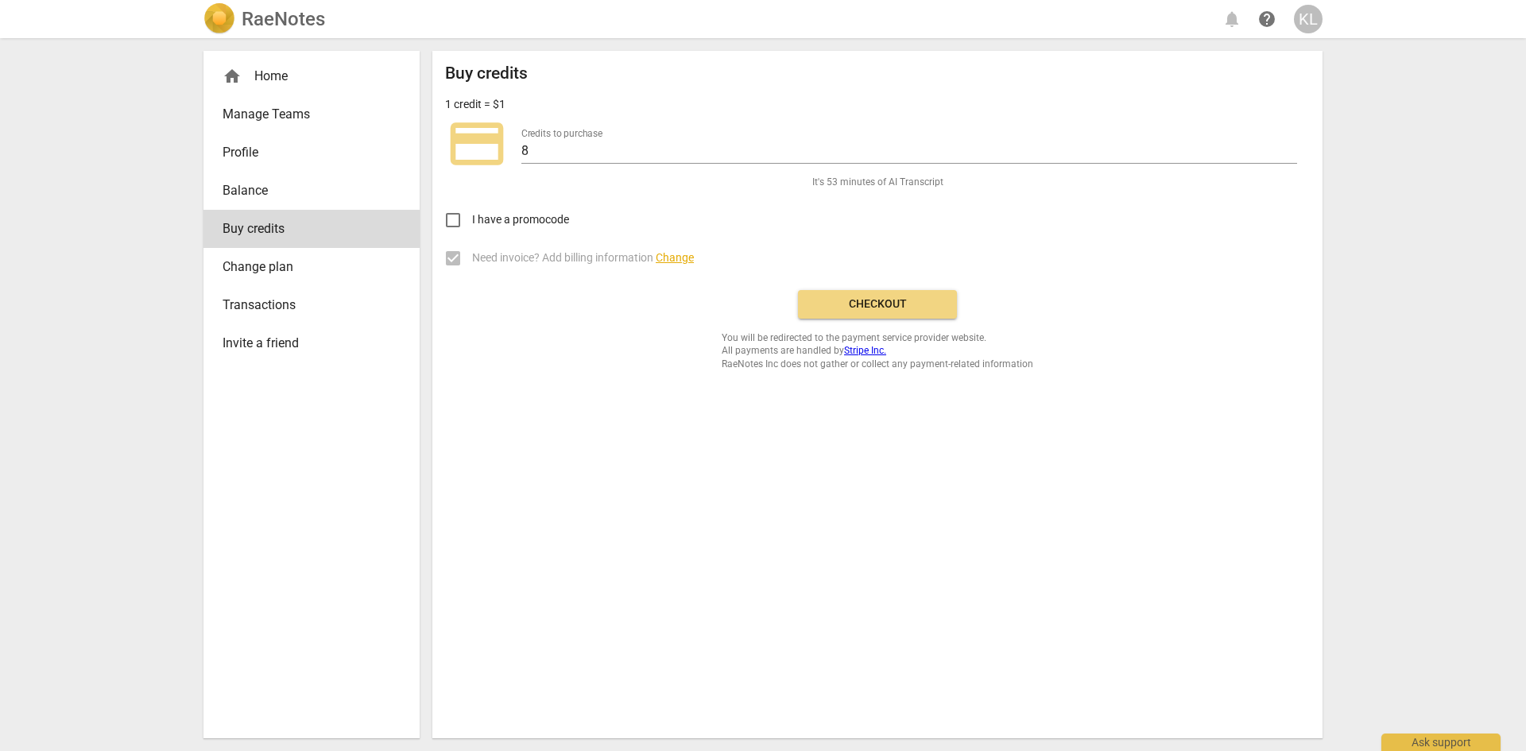
click at [865, 300] on span "Checkout" at bounding box center [878, 304] width 134 height 16
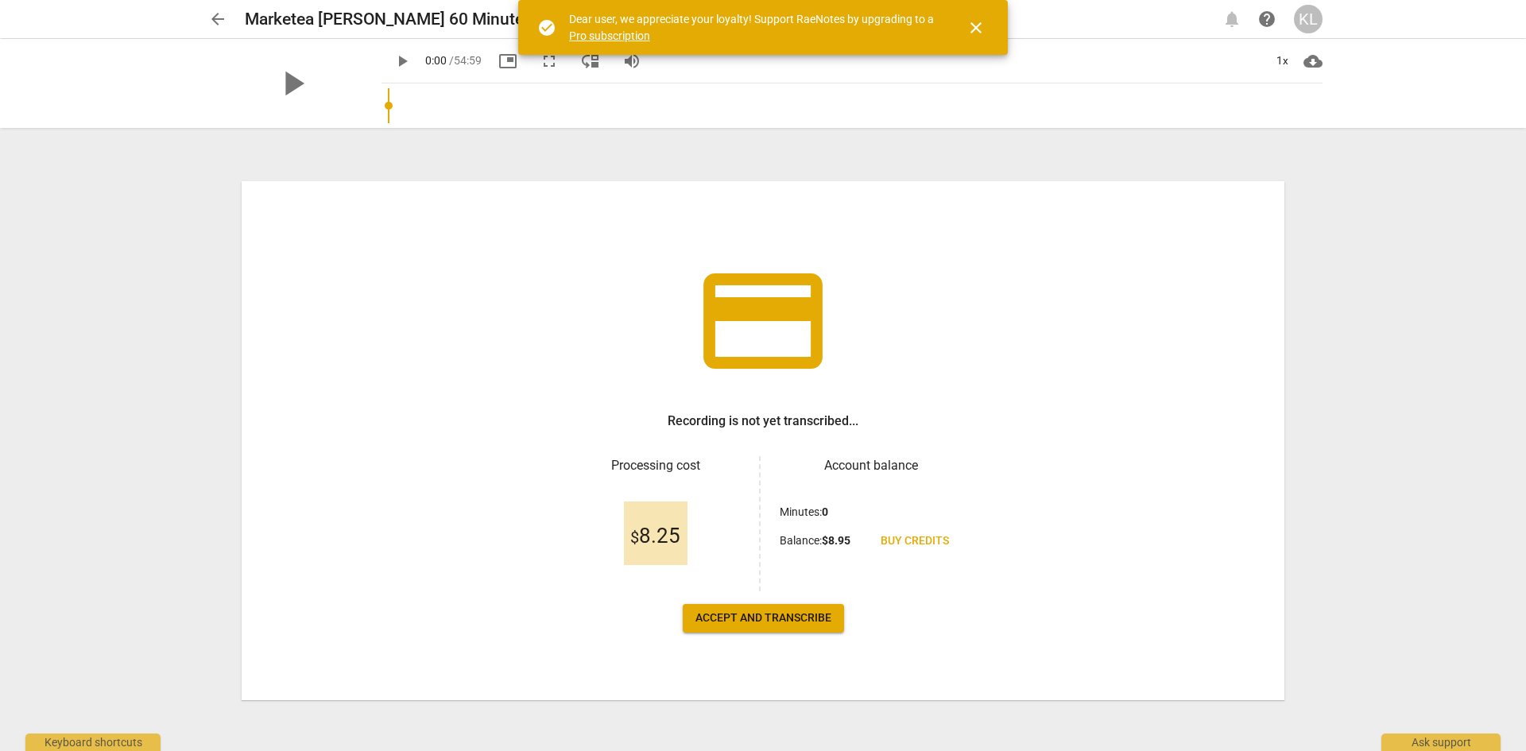
click at [742, 619] on span "Accept and transcribe" at bounding box center [763, 618] width 136 height 16
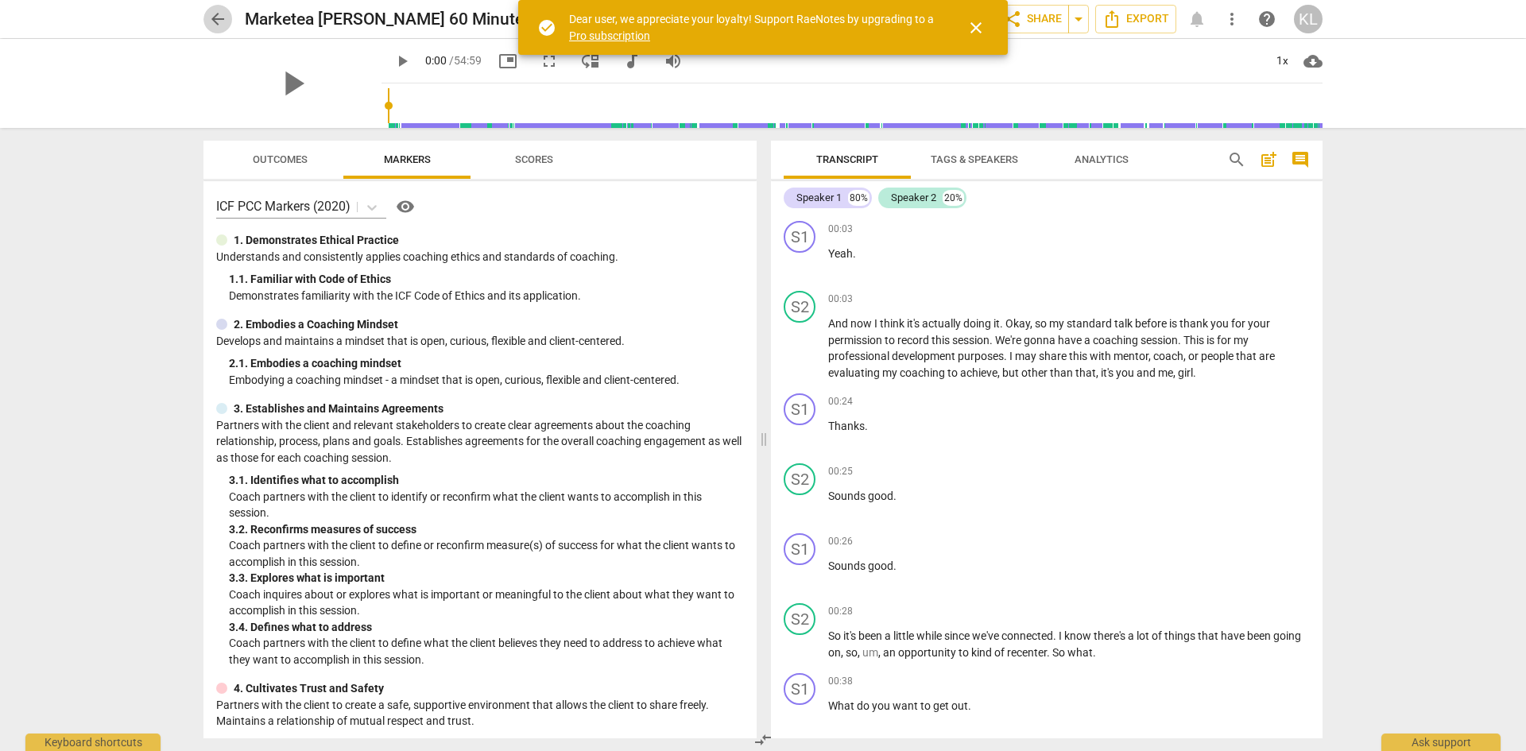
click at [219, 14] on span "arrow_back" at bounding box center [217, 19] width 19 height 19
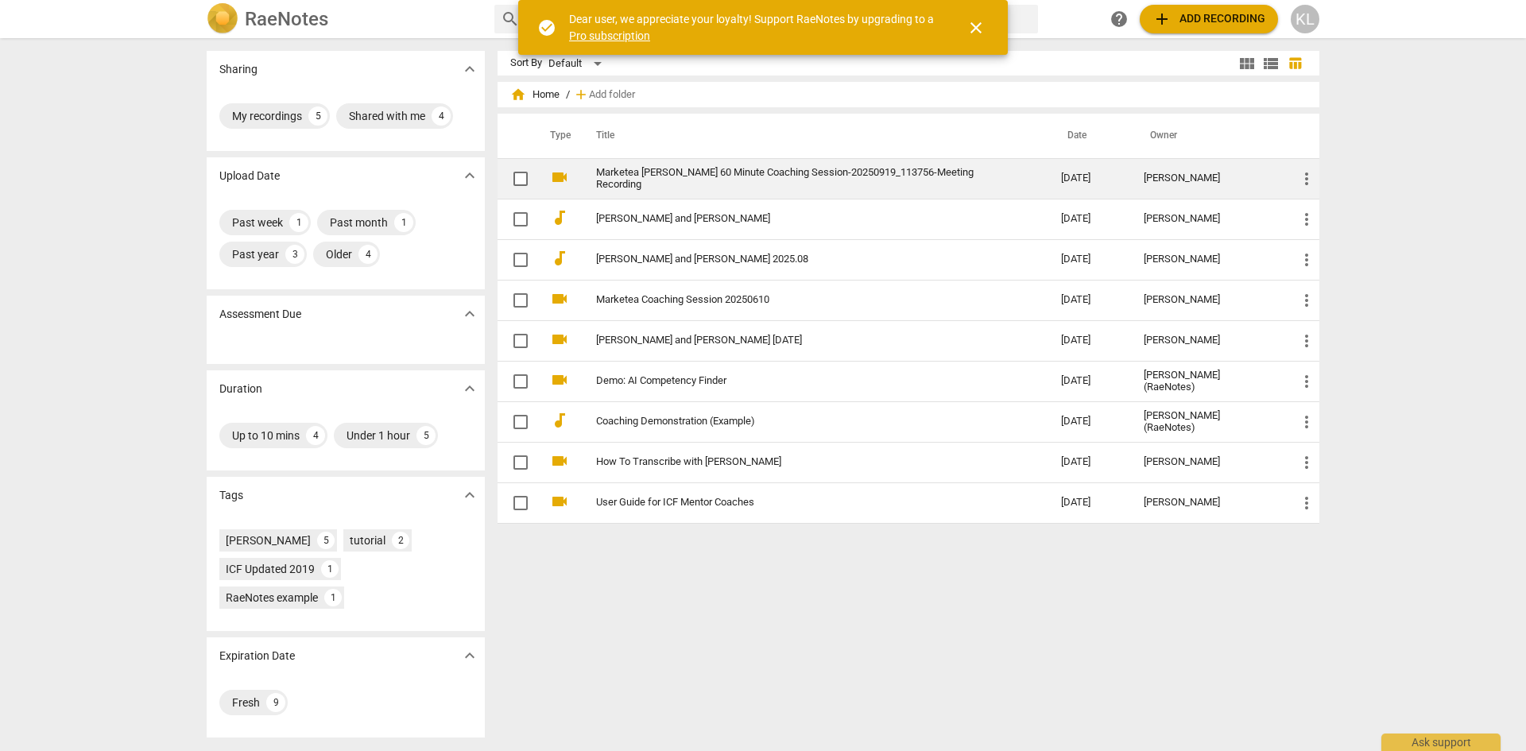
click at [734, 176] on link "Marketea [PERSON_NAME] 60 Minute Coaching Session-20250919_113756-Meeting Recor…" at bounding box center [800, 179] width 408 height 24
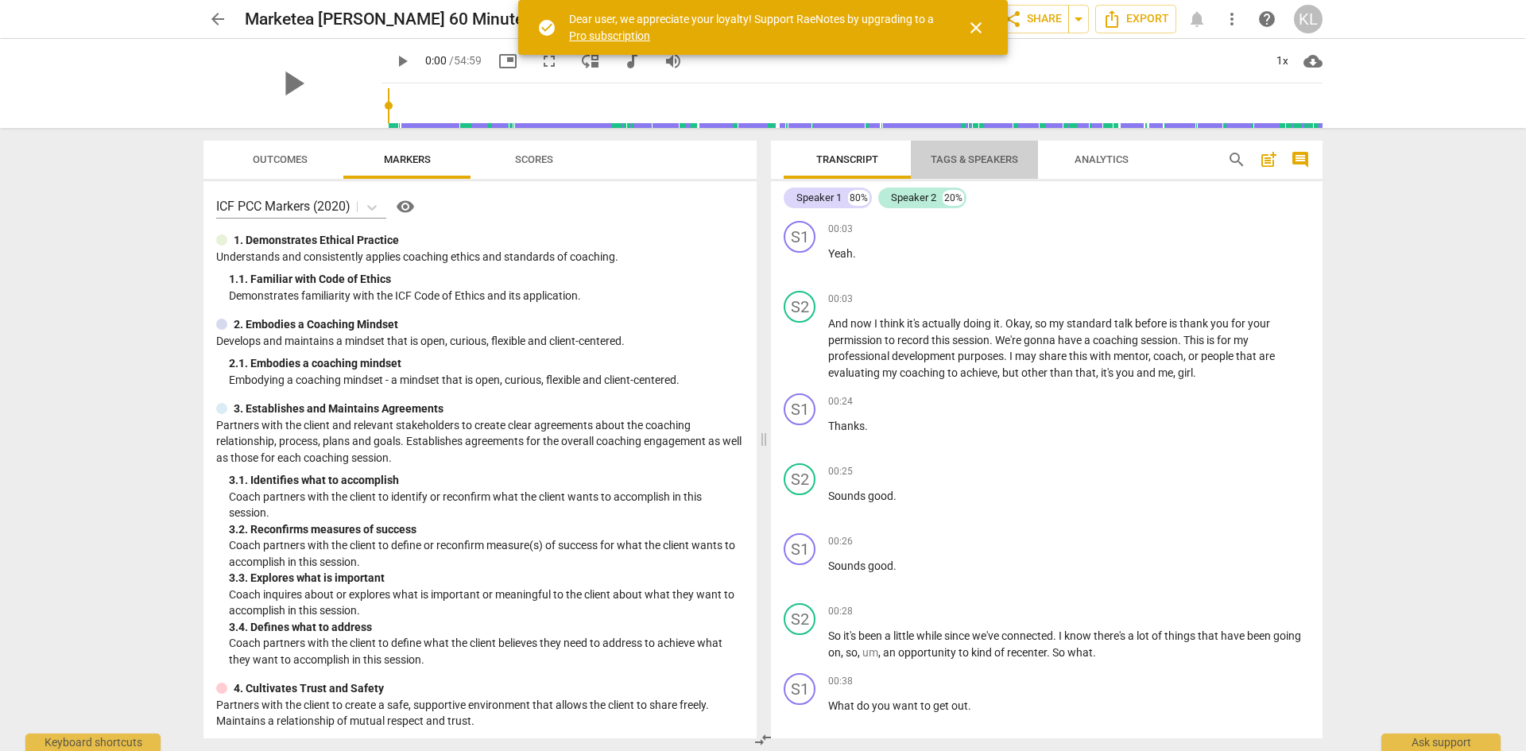
click at [947, 165] on span "Tags & Speakers" at bounding box center [974, 159] width 87 height 12
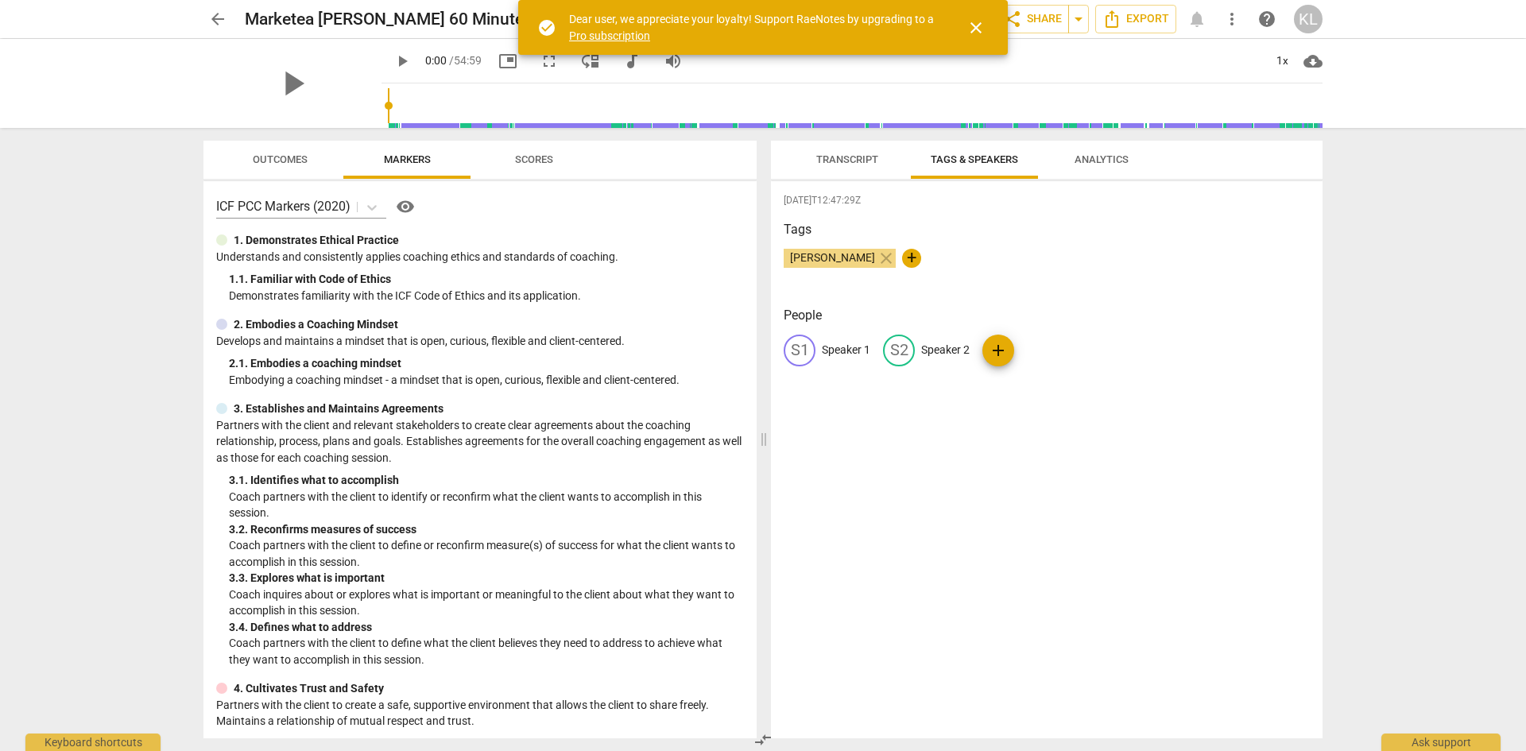
click at [827, 160] on span "Transcript" at bounding box center [847, 159] width 62 height 12
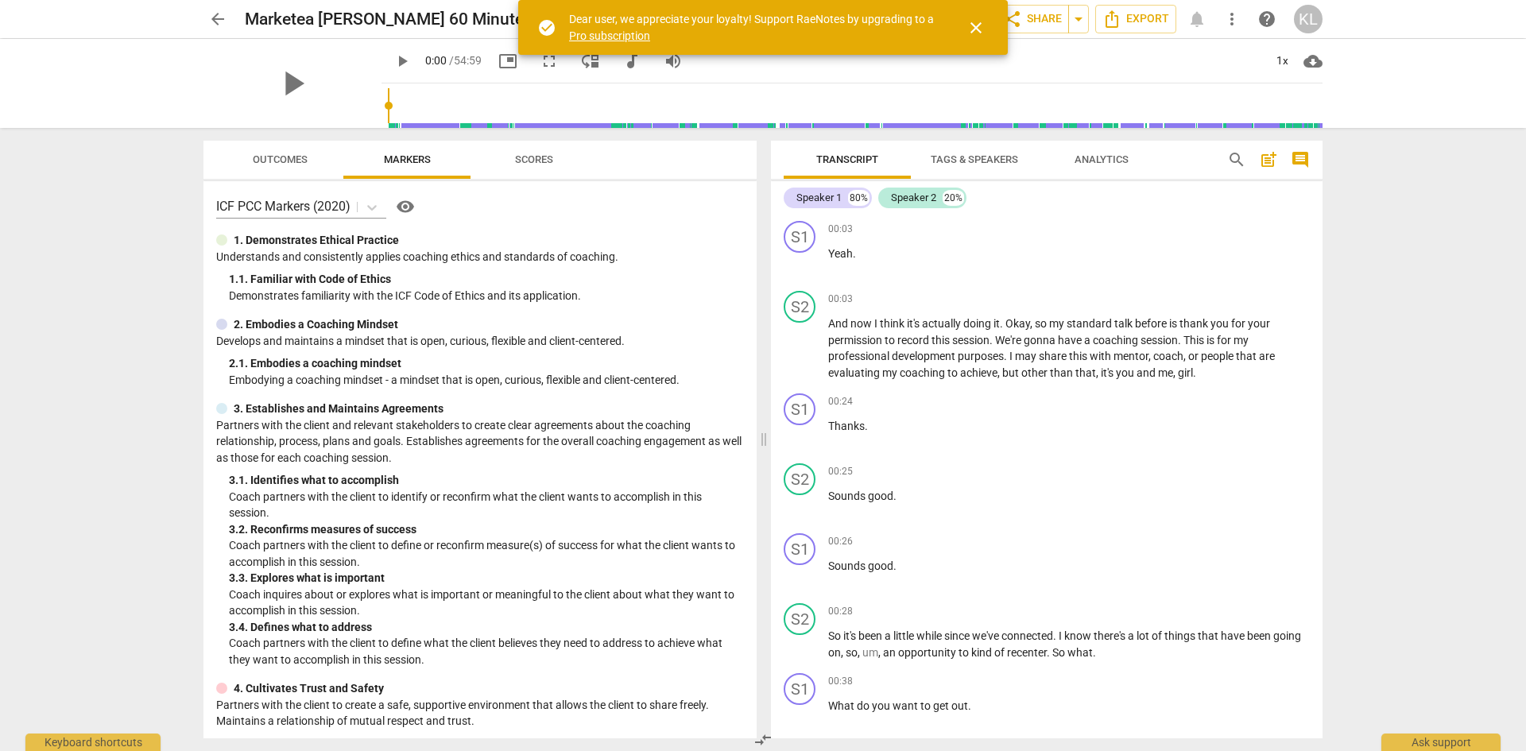
click at [955, 158] on span "Tags & Speakers" at bounding box center [974, 159] width 87 height 12
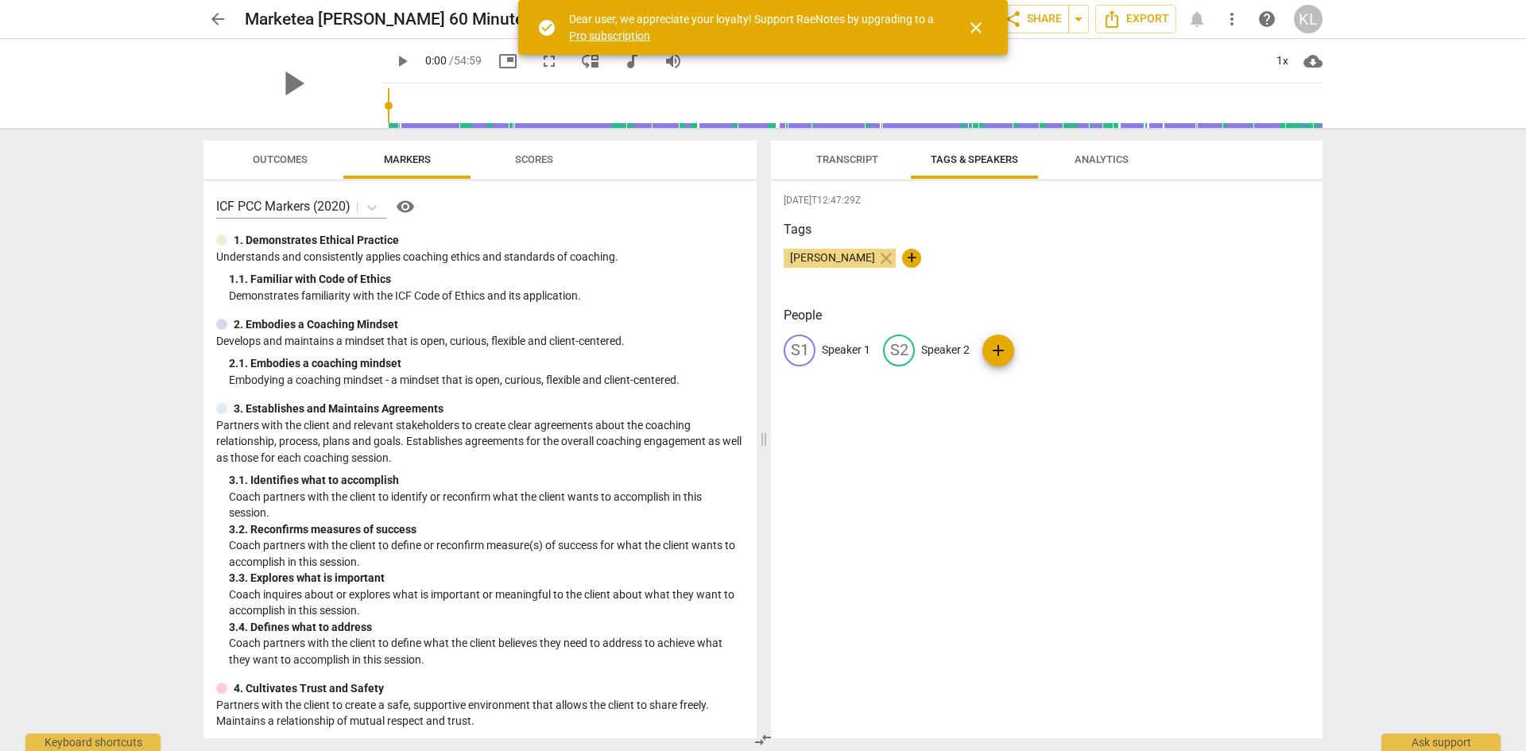
click at [844, 347] on p "Speaker 1" at bounding box center [846, 350] width 48 height 17
type input "Marketea"
click at [1061, 340] on div "edit Speaker 2" at bounding box center [1029, 351] width 87 height 32
type input "[PERSON_NAME]"
click at [999, 443] on div "[DATE]T12:47:29Z Tags [PERSON_NAME] close + People MA Marketea edit [PERSON_NAM…" at bounding box center [1047, 459] width 552 height 557
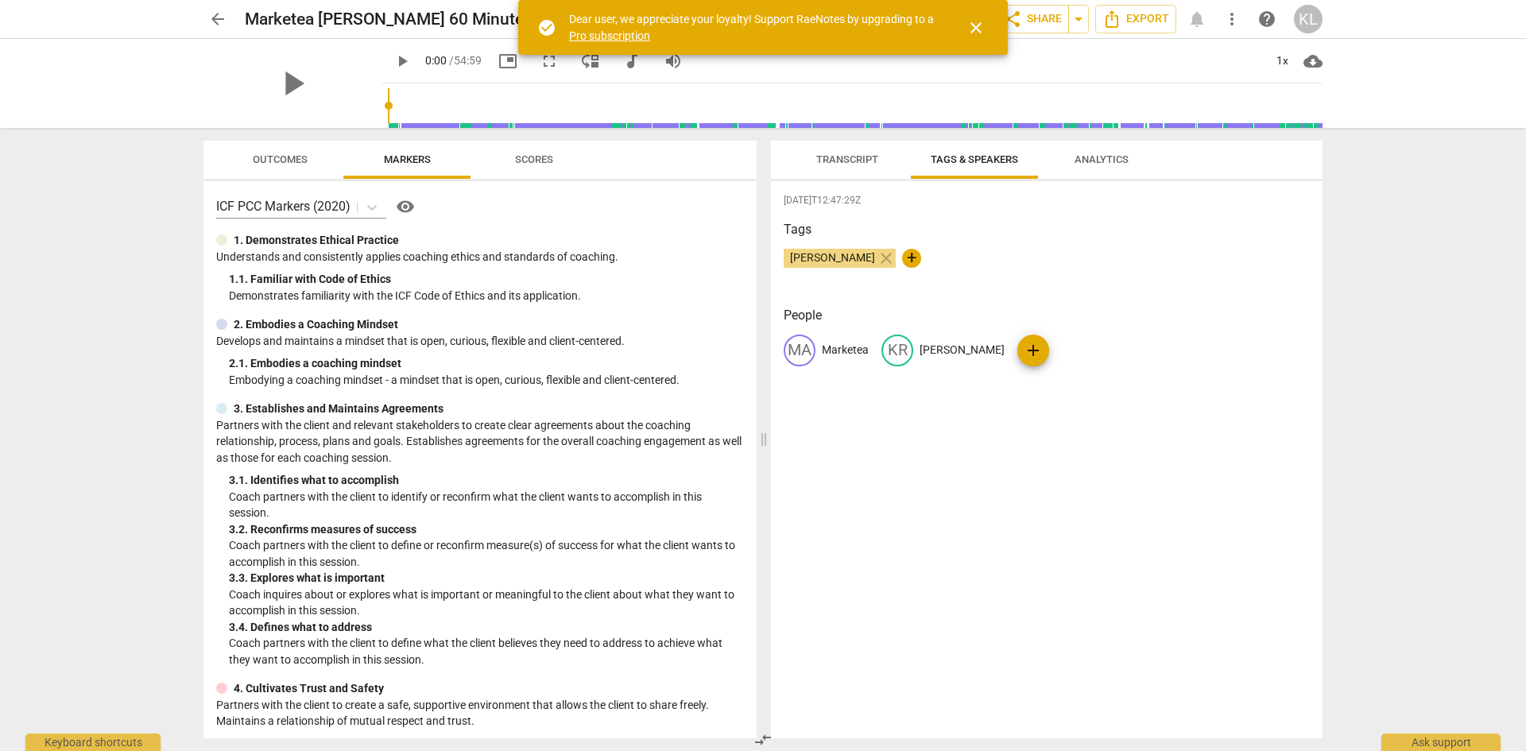
drag, startPoint x: 825, startPoint y: 161, endPoint x: 810, endPoint y: 157, distance: 15.4
click at [826, 162] on span "Transcript" at bounding box center [847, 159] width 62 height 12
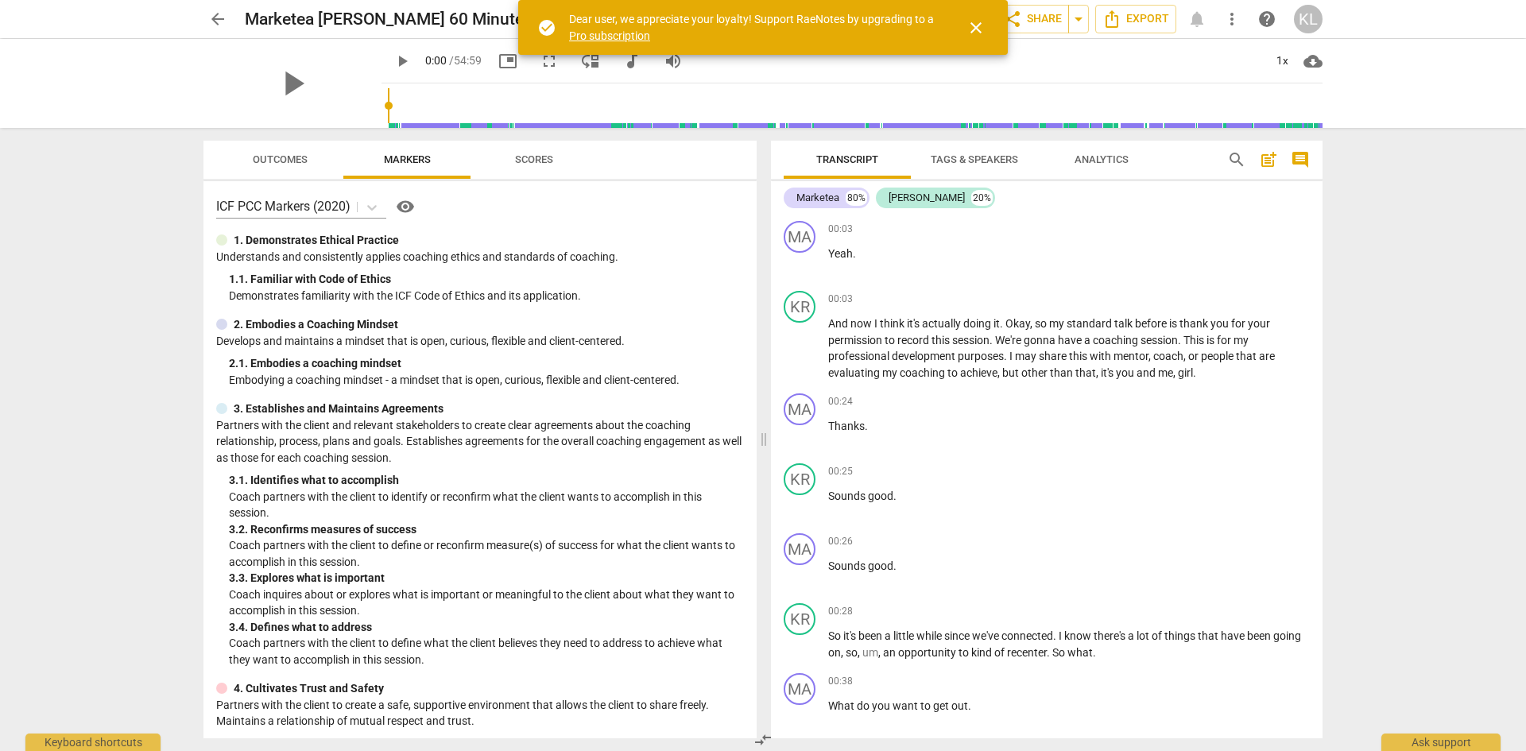
click at [962, 18] on span "close" at bounding box center [976, 27] width 38 height 19
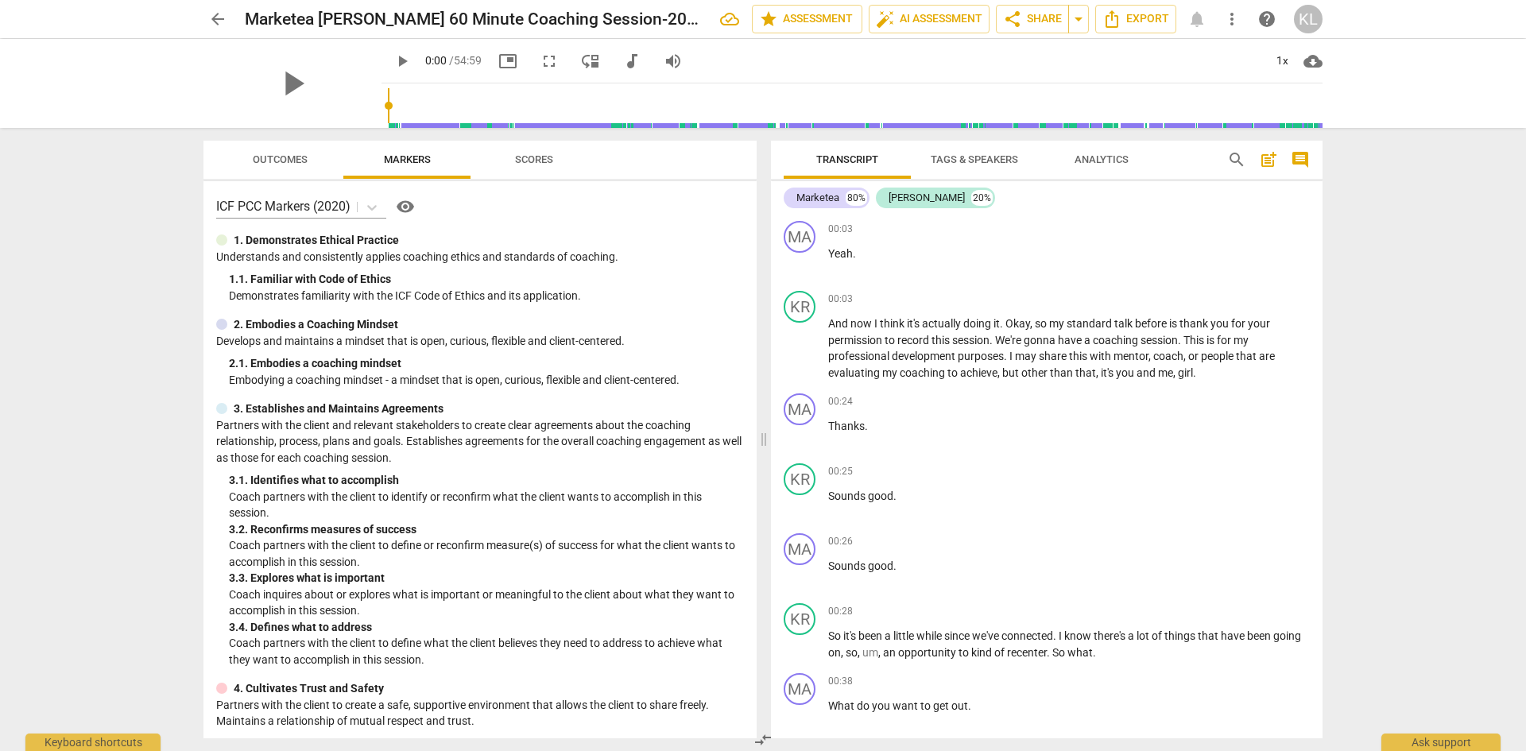
click at [393, 57] on span "play_arrow" at bounding box center [402, 61] width 19 height 19
click at [1282, 64] on div "1x" at bounding box center [1282, 60] width 30 height 25
click at [1286, 152] on li "1.5x" at bounding box center [1293, 153] width 53 height 30
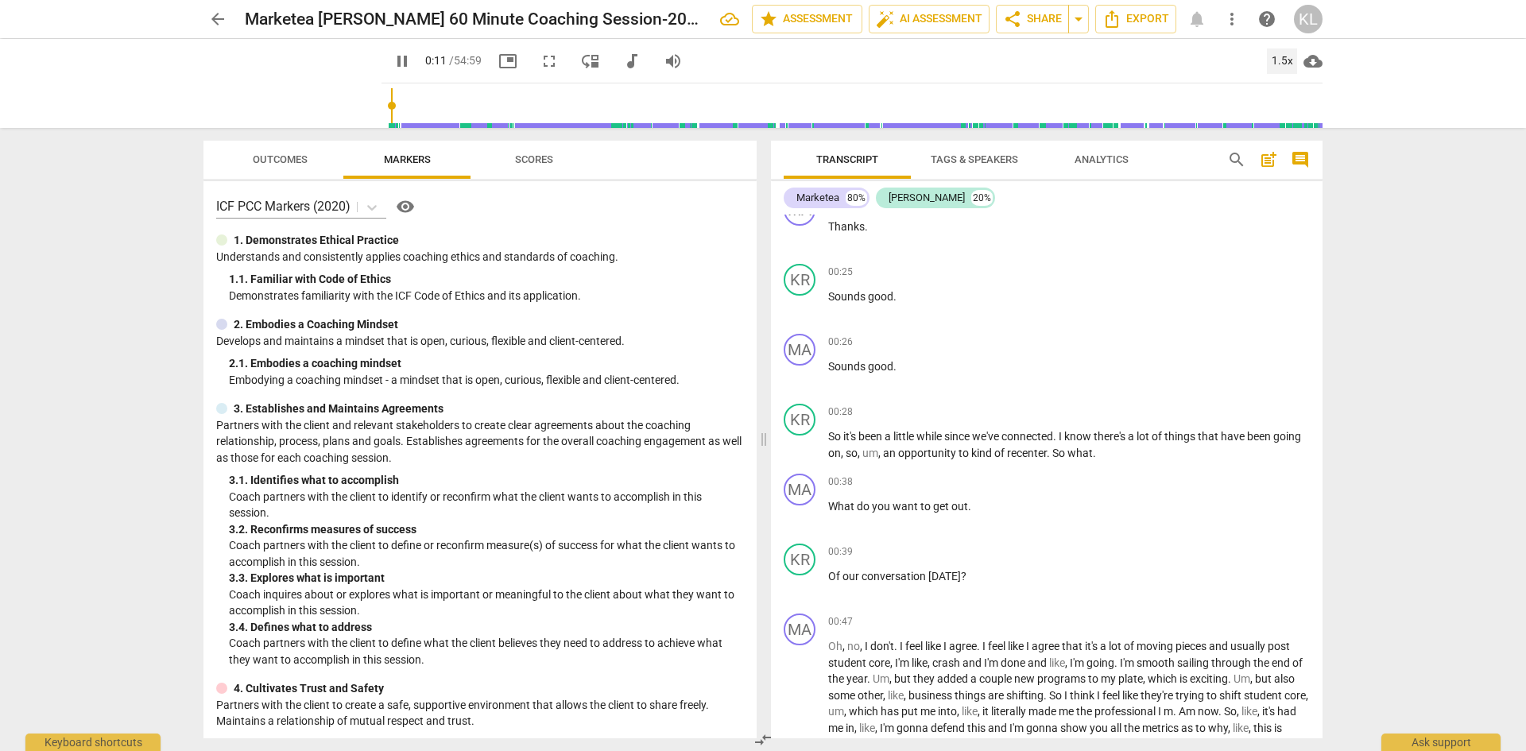
scroll to position [238, 0]
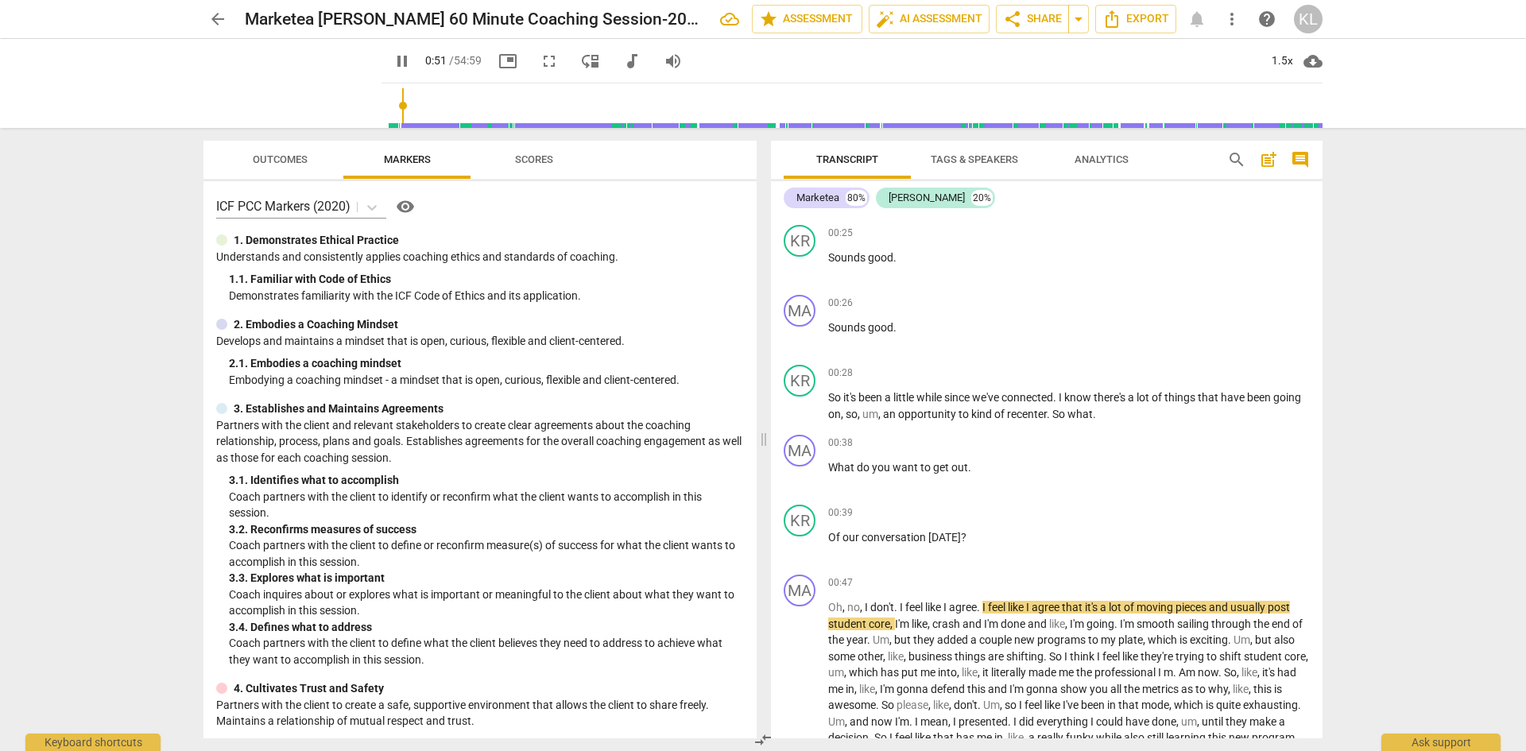
click at [393, 64] on span "pause" at bounding box center [402, 61] width 19 height 19
click at [393, 63] on span "play_arrow" at bounding box center [402, 61] width 19 height 19
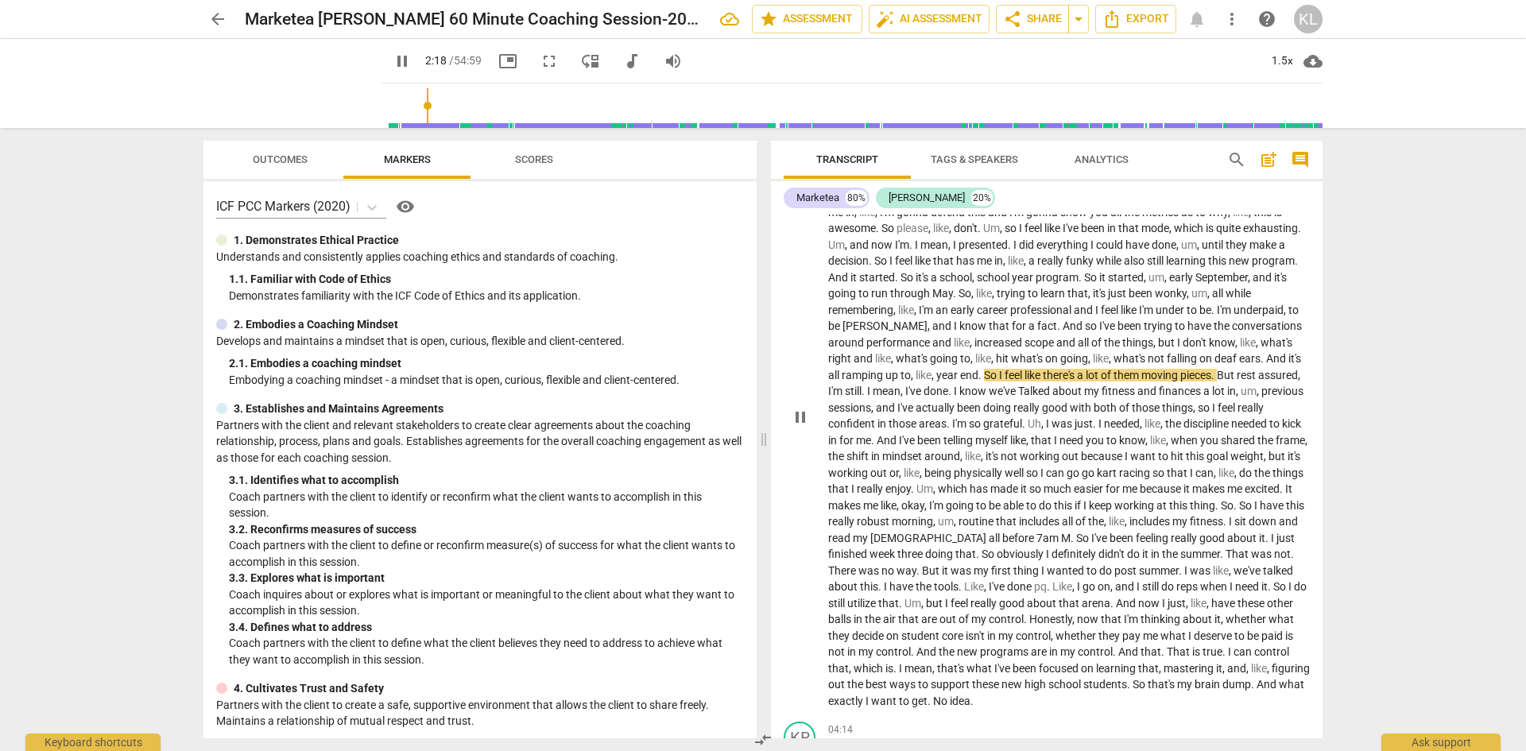
scroll to position [795, 0]
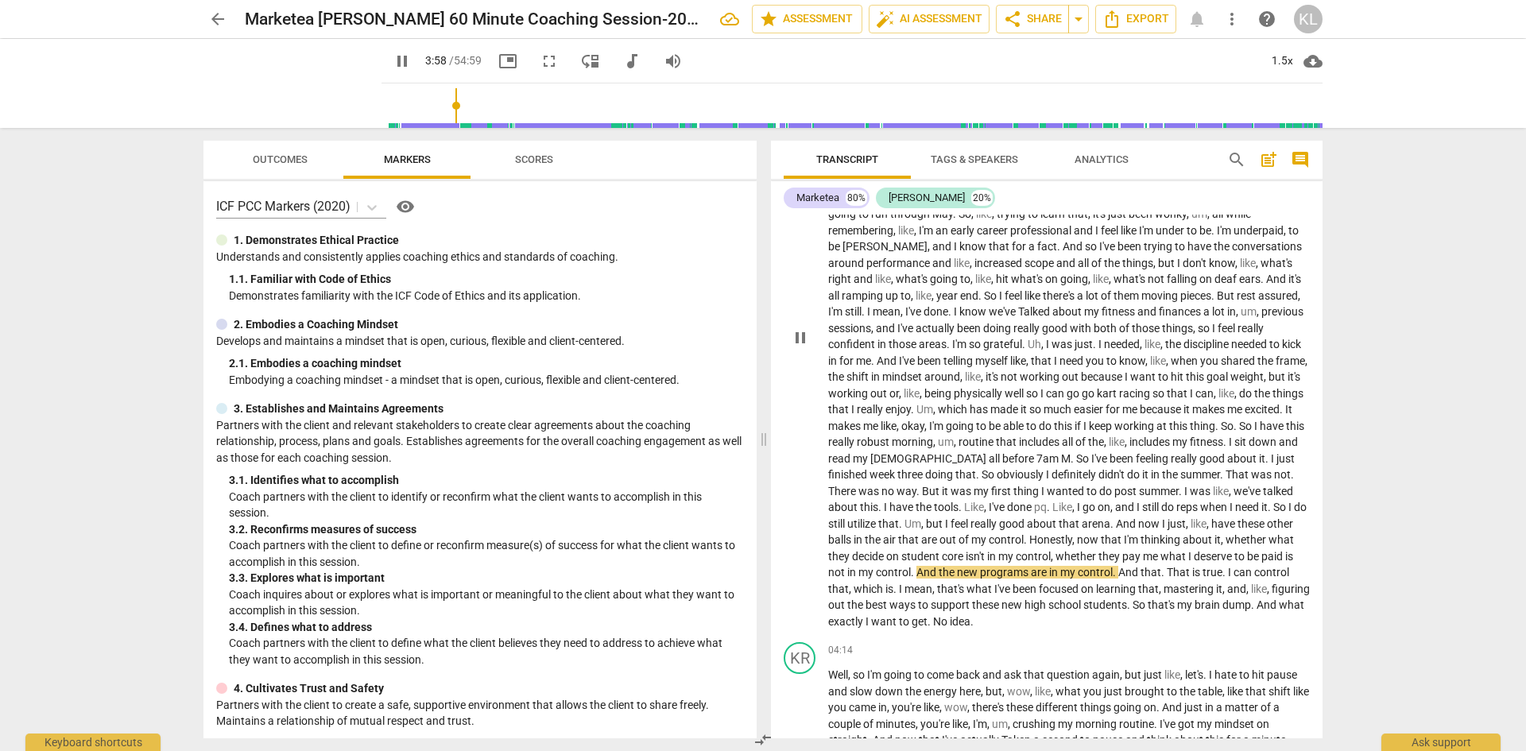
click at [799, 337] on span "pause" at bounding box center [800, 337] width 19 height 19
type input "240"
